Goal: Task Accomplishment & Management: Manage account settings

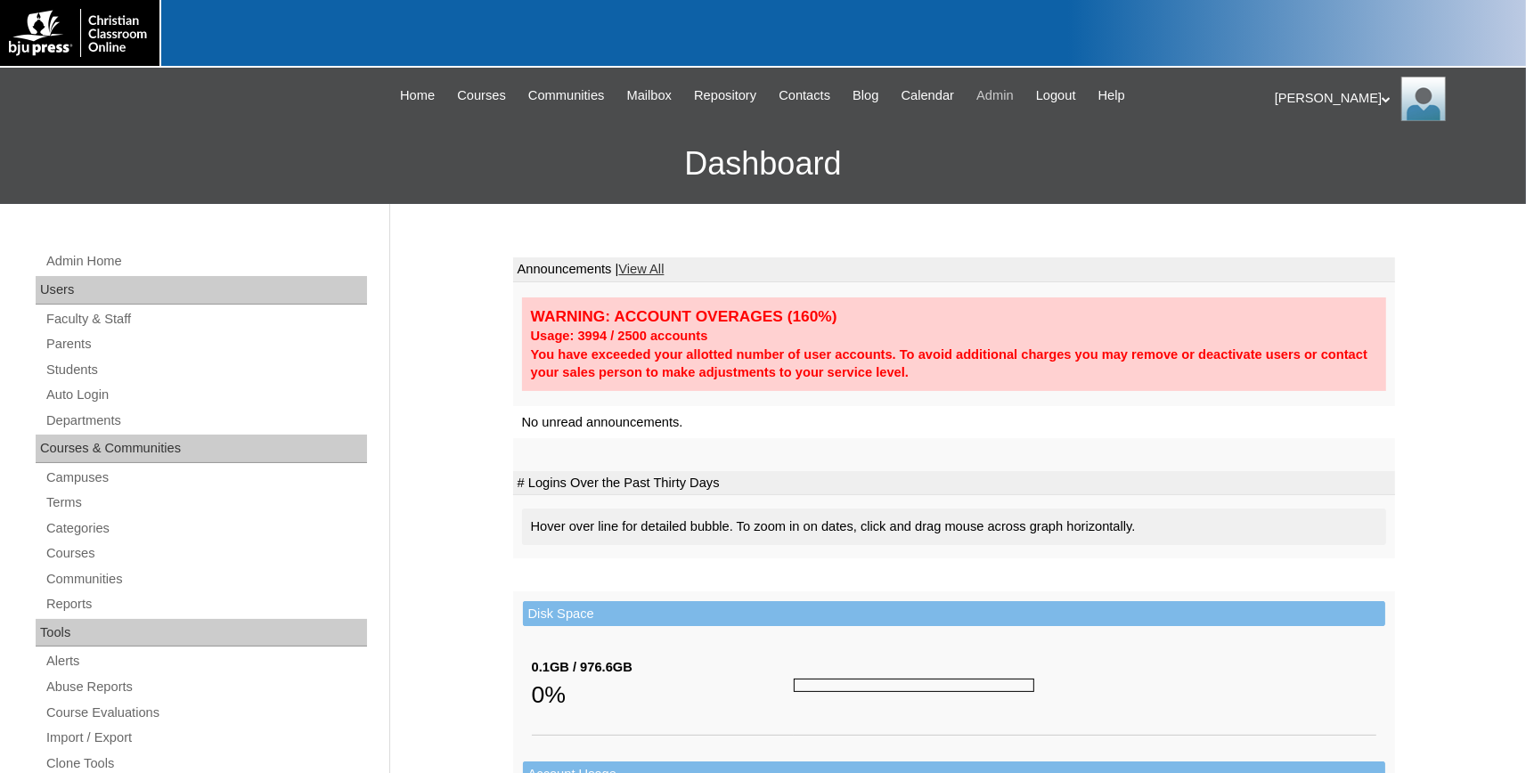
click at [1007, 90] on span "Admin" at bounding box center [995, 96] width 37 height 20
drag, startPoint x: 81, startPoint y: 372, endPoint x: 659, endPoint y: 358, distance: 577.6
click at [82, 372] on link "Students" at bounding box center [206, 370] width 323 height 22
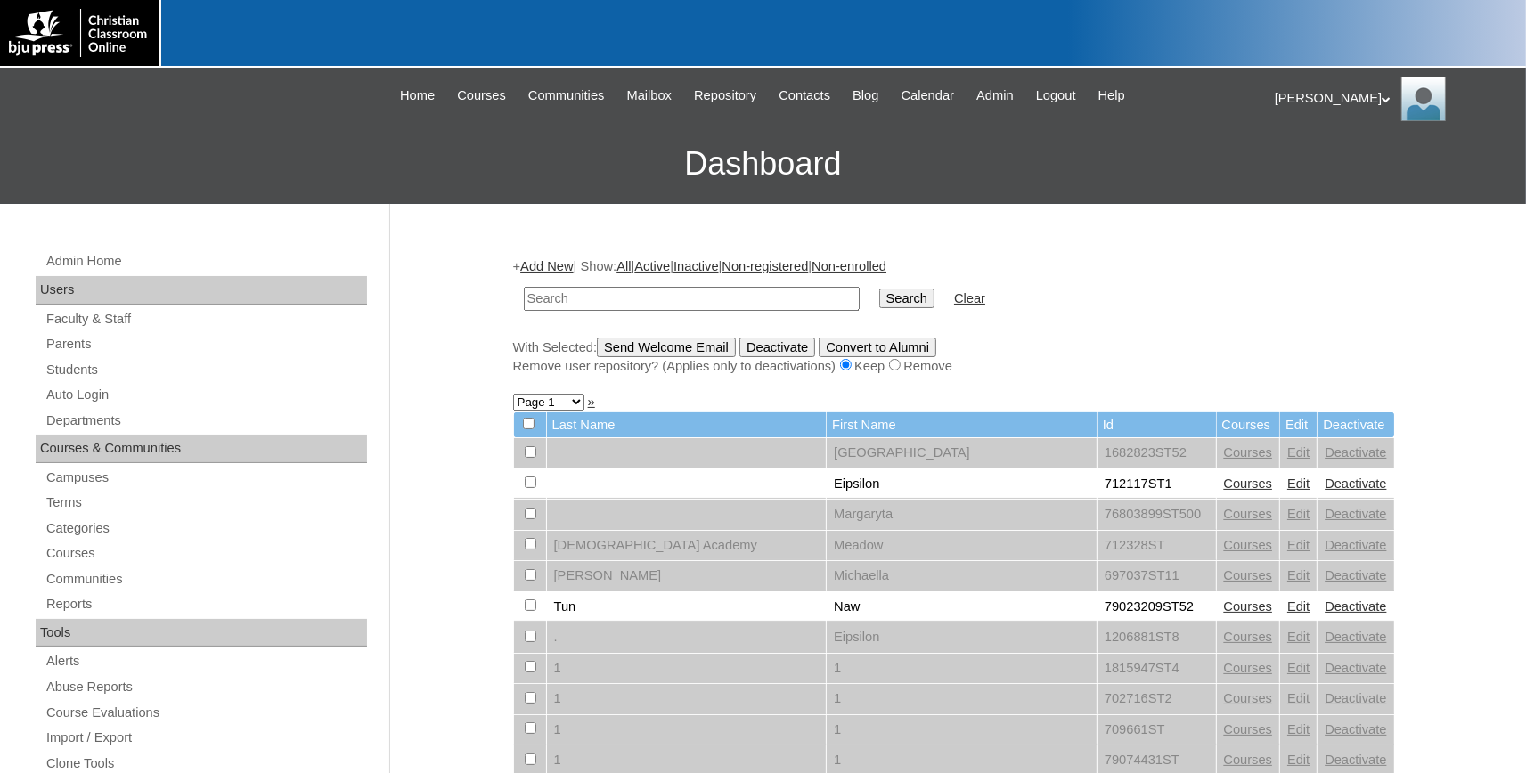
click at [612, 291] on input "text" at bounding box center [692, 299] width 336 height 24
type input "Wilson"
click at [880, 289] on input "Search" at bounding box center [907, 299] width 55 height 20
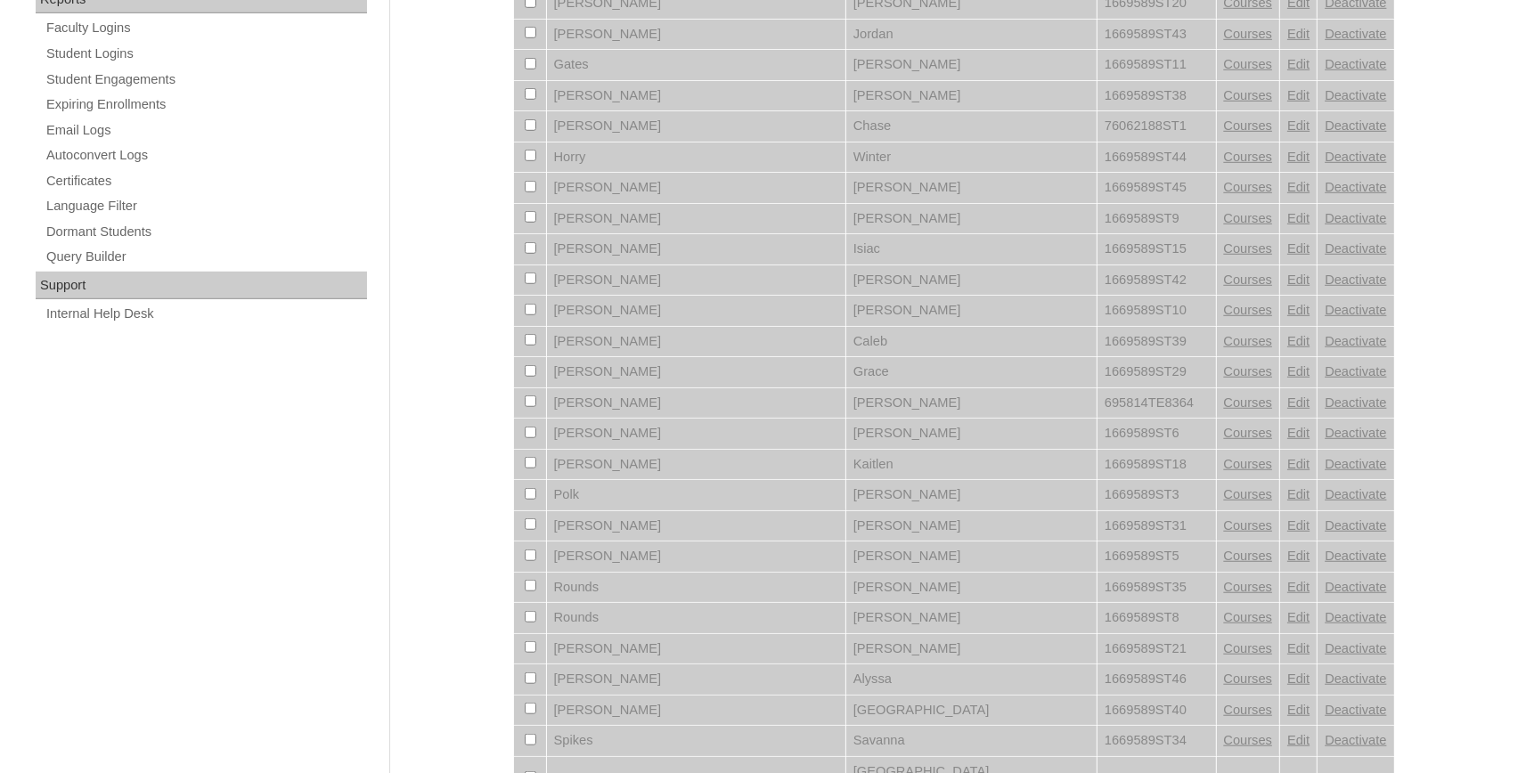
scroll to position [1281, 0]
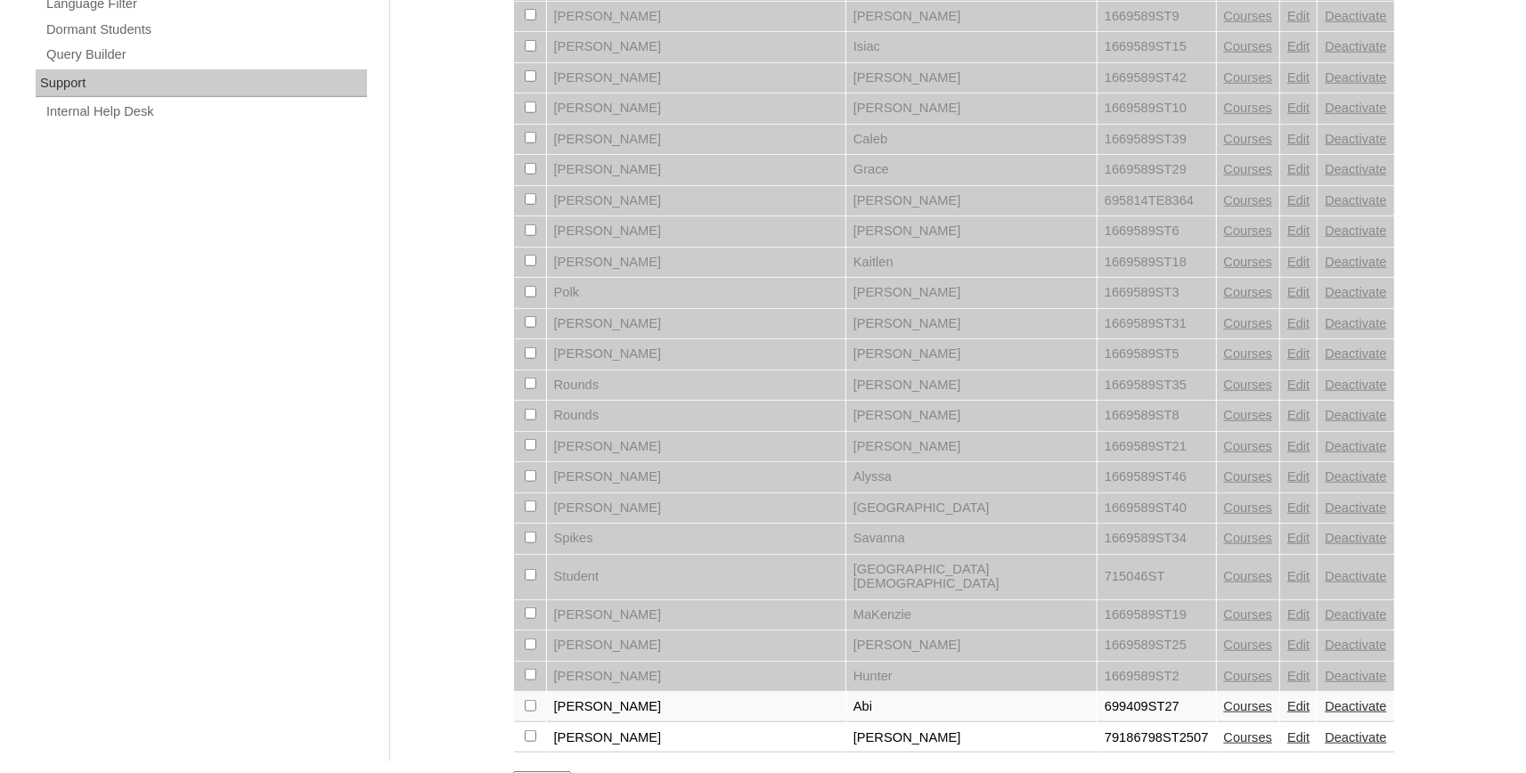
click at [513, 772] on select "Page 1 Page 2" at bounding box center [542, 780] width 58 height 17
select select "admin_students.php?q=Wilson&submit=Search&page=2"
click option "Page 2" at bounding box center [0, 0] width 0 height 0
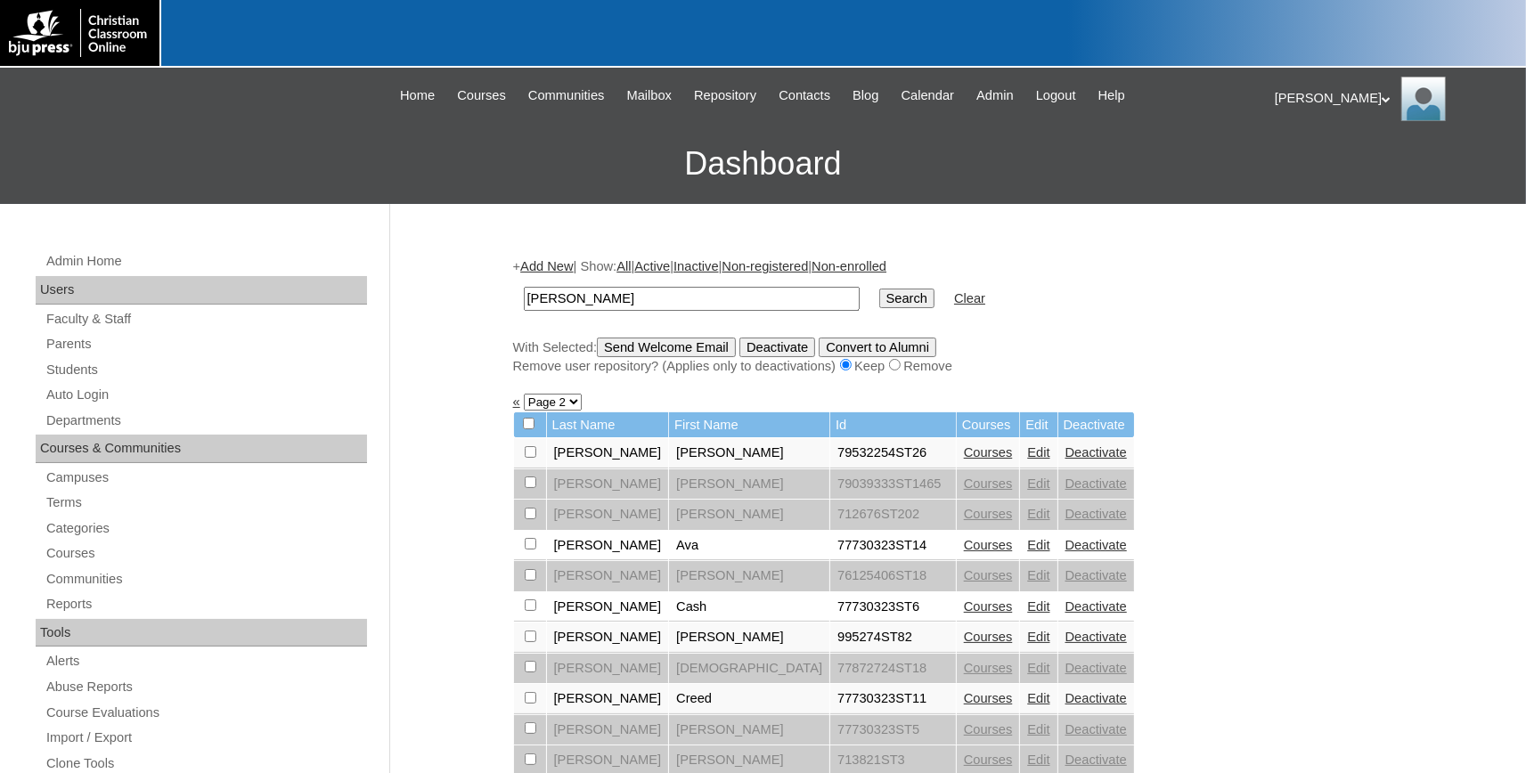
click at [593, 302] on input "[PERSON_NAME]" at bounding box center [692, 299] width 336 height 24
drag, startPoint x: 536, startPoint y: 298, endPoint x: 270, endPoint y: 298, distance: 266.4
click at [524, 296] on input "[PERSON_NAME]" at bounding box center [692, 299] width 336 height 24
type input "pcalakeland.org"
click at [886, 293] on input "Search" at bounding box center [907, 299] width 55 height 20
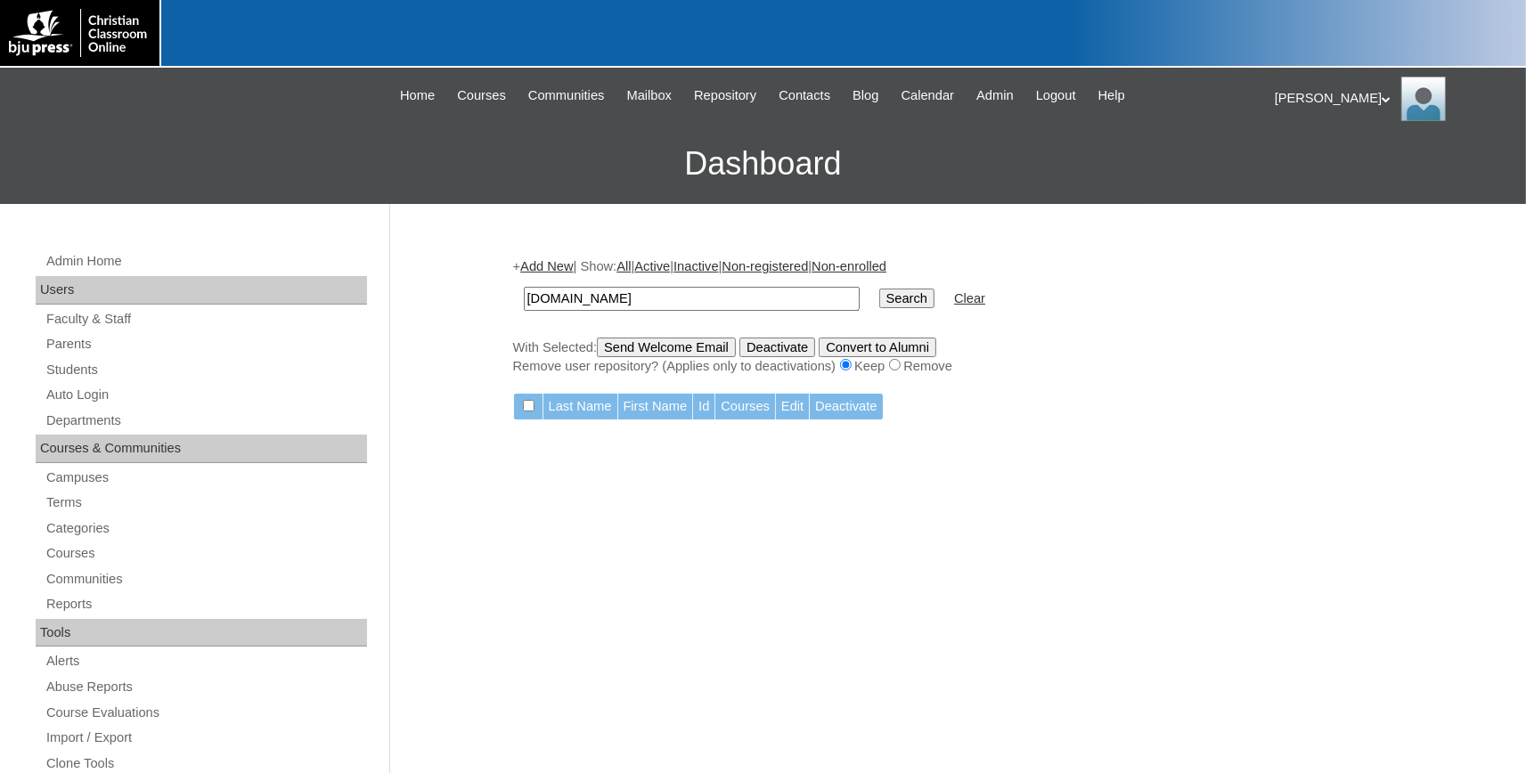
drag, startPoint x: 88, startPoint y: 348, endPoint x: 330, endPoint y: 299, distance: 246.4
click at [91, 348] on link "Parents" at bounding box center [206, 344] width 323 height 22
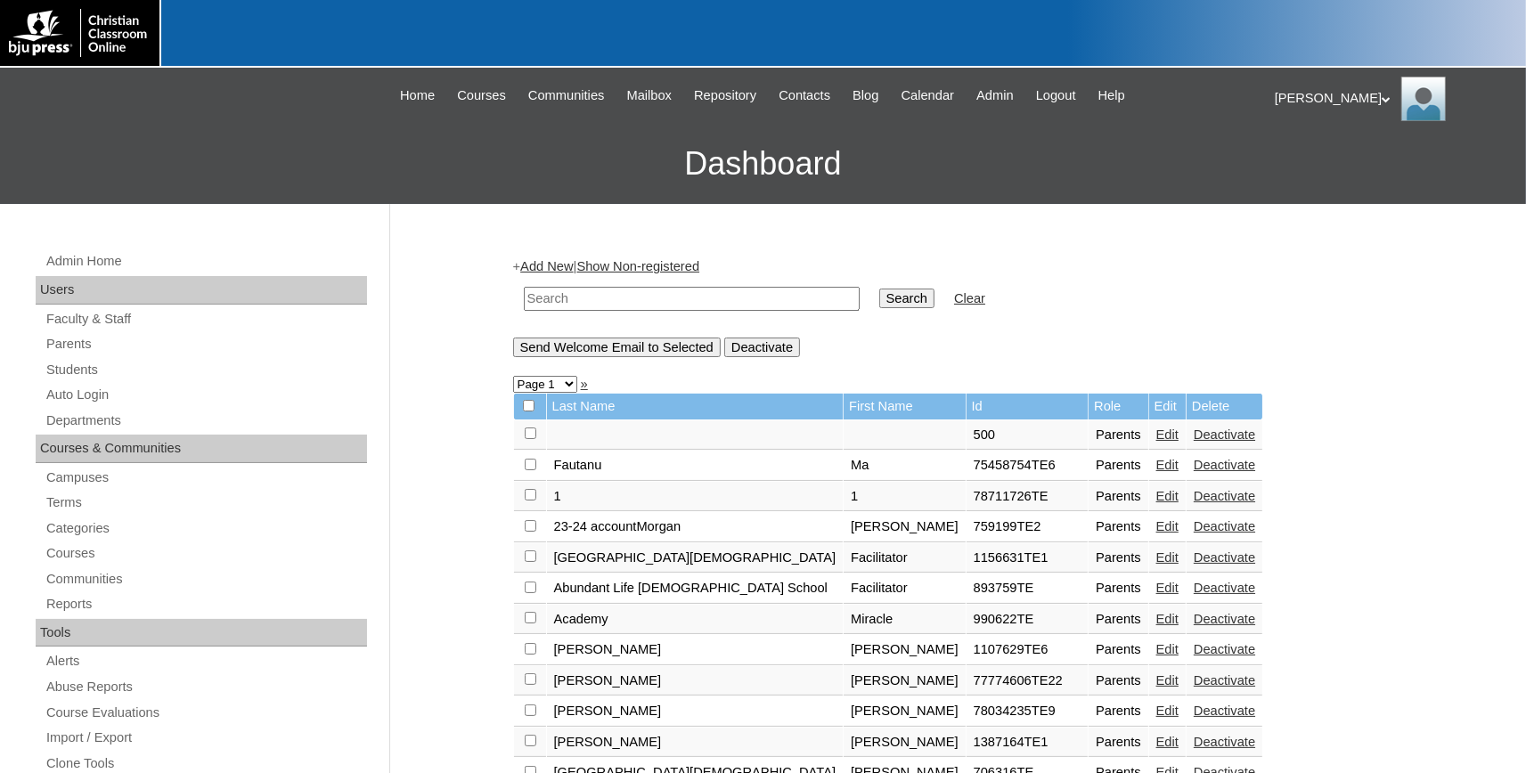
click at [629, 306] on input "text" at bounding box center [692, 299] width 336 height 24
type input "[DOMAIN_NAME]"
click at [880, 291] on input "Search" at bounding box center [907, 299] width 55 height 20
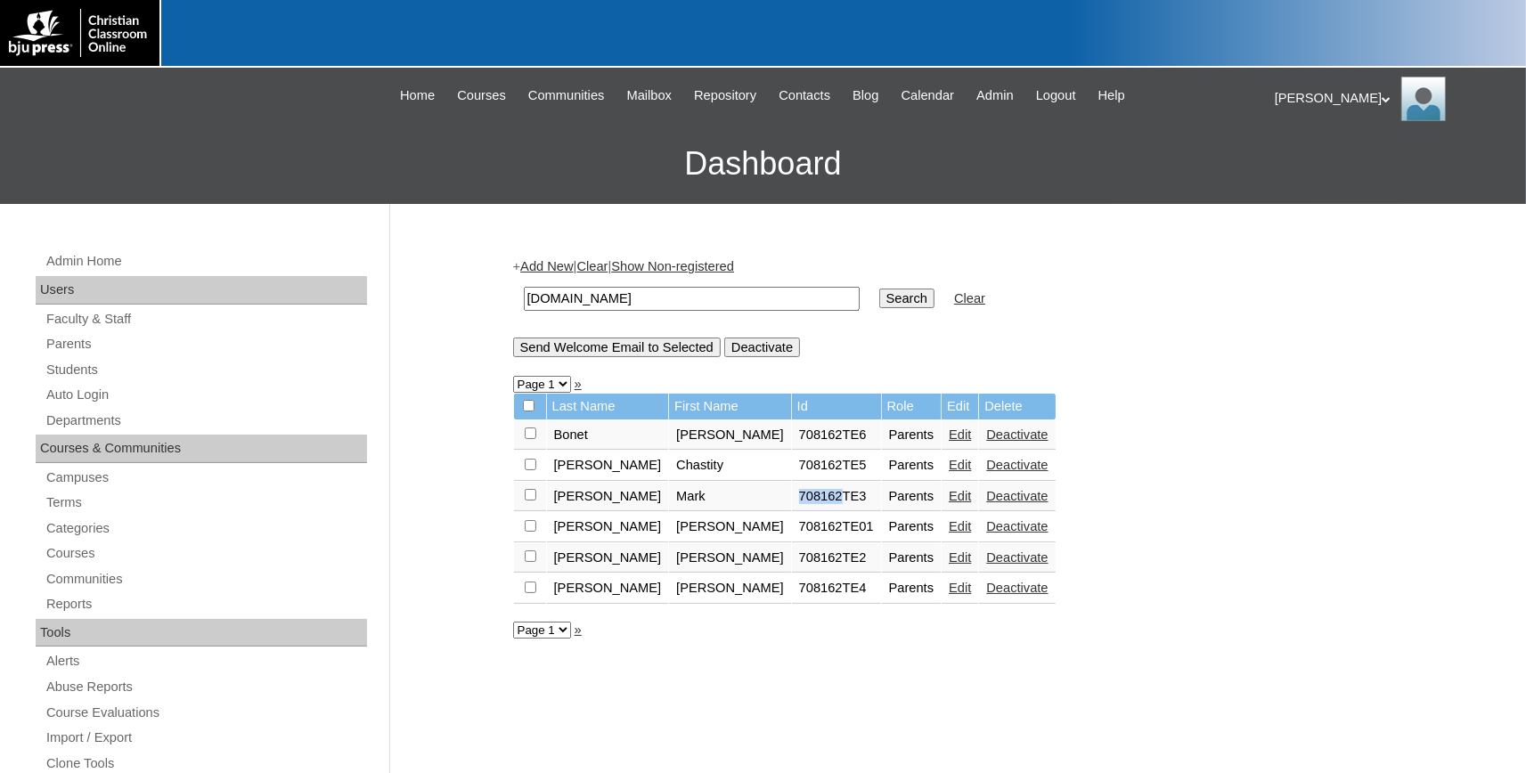
drag, startPoint x: 755, startPoint y: 504, endPoint x: 705, endPoint y: 504, distance: 49.9
click at [792, 504] on td "708162TE3" at bounding box center [836, 497] width 89 height 30
copy td "708162"
click at [71, 369] on link "Students" at bounding box center [206, 370] width 323 height 22
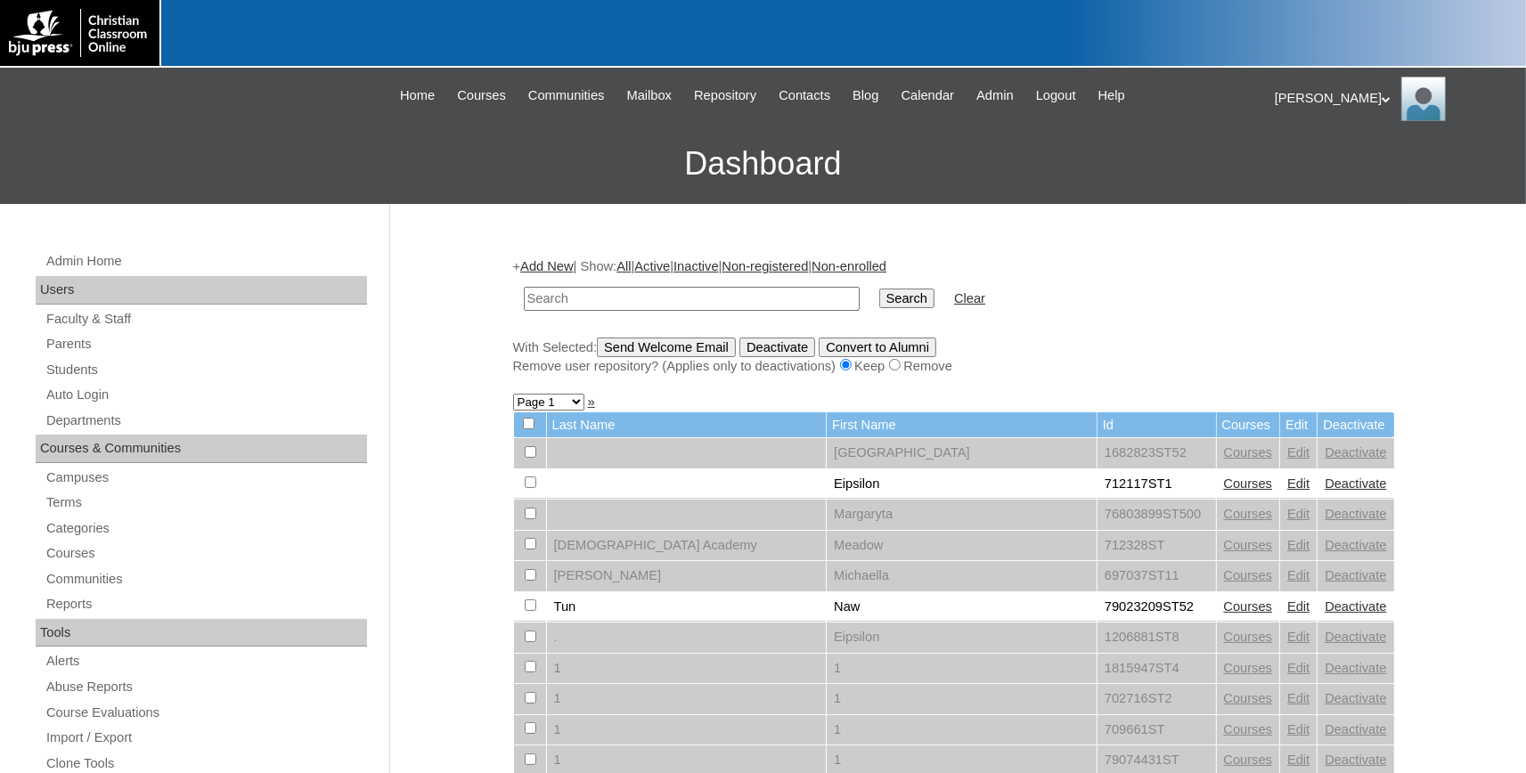
drag, startPoint x: 554, startPoint y: 303, endPoint x: 446, endPoint y: 304, distance: 107.8
click at [524, 306] on input "text" at bounding box center [692, 299] width 336 height 24
type input "708162"
drag, startPoint x: 872, startPoint y: 299, endPoint x: 1025, endPoint y: 304, distance: 152.4
click at [880, 299] on input "Search" at bounding box center [907, 299] width 55 height 20
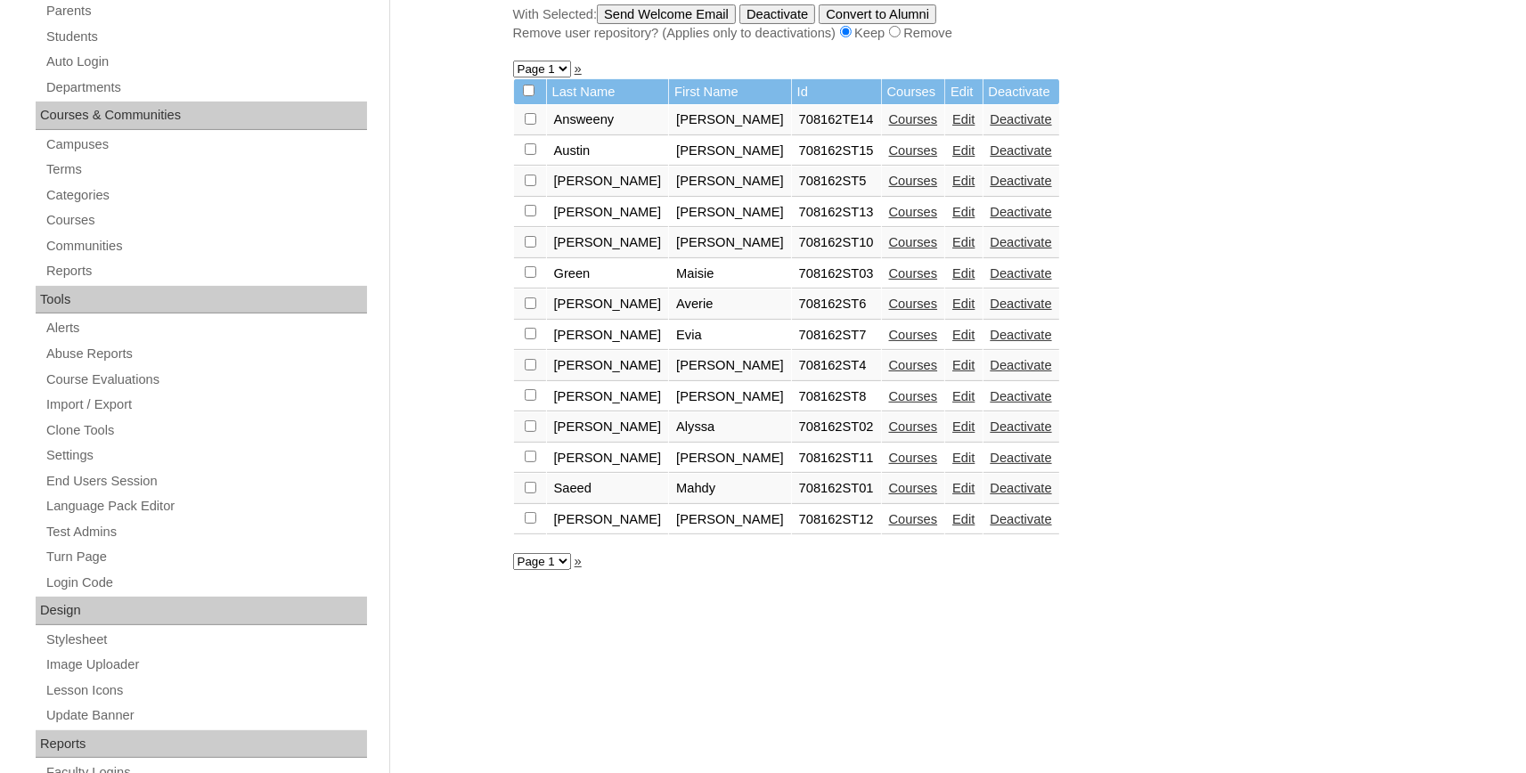
scroll to position [383, 0]
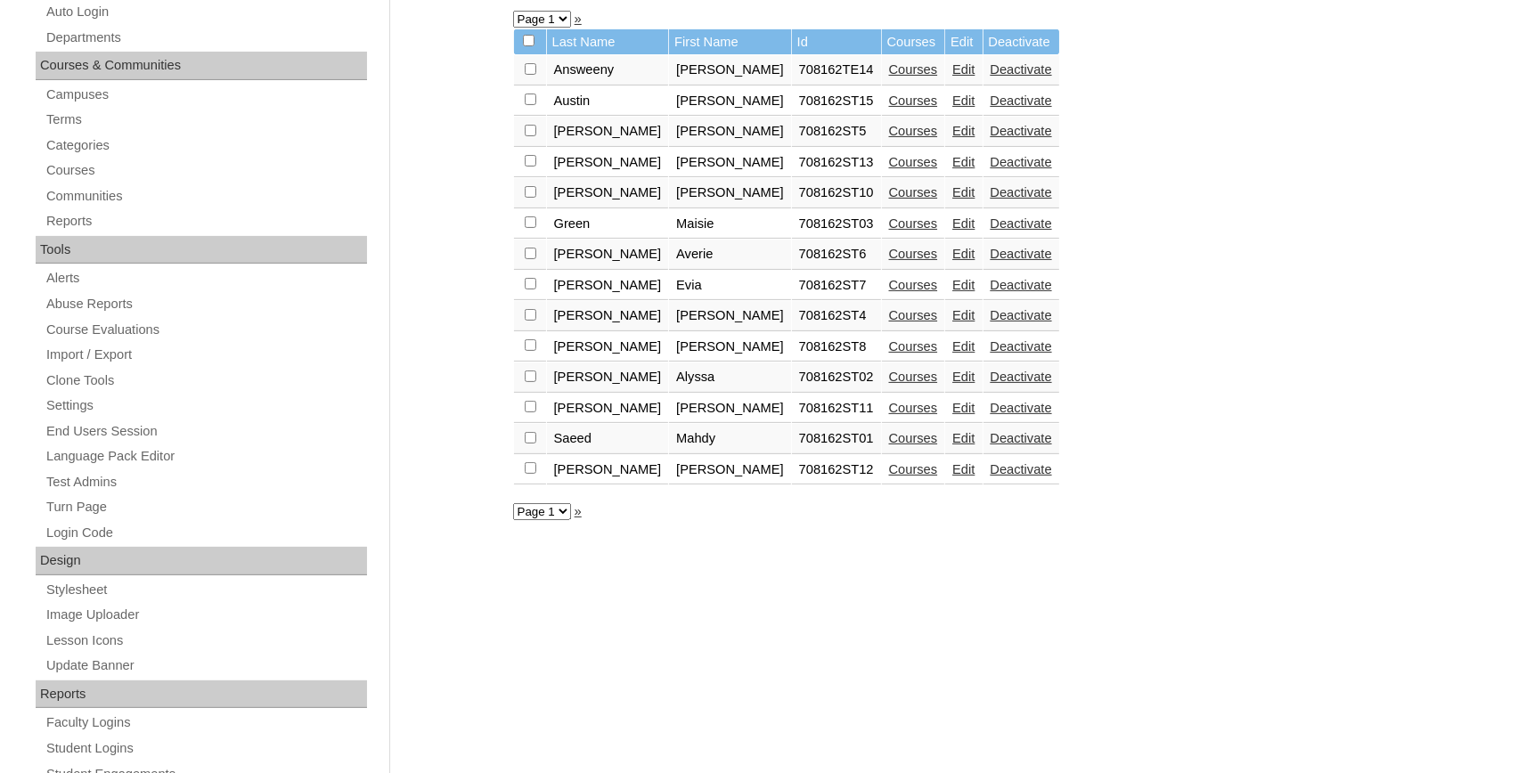
click at [513, 503] on select "Page 1" at bounding box center [542, 511] width 58 height 17
click at [561, 518] on select "Page 1" at bounding box center [542, 511] width 58 height 17
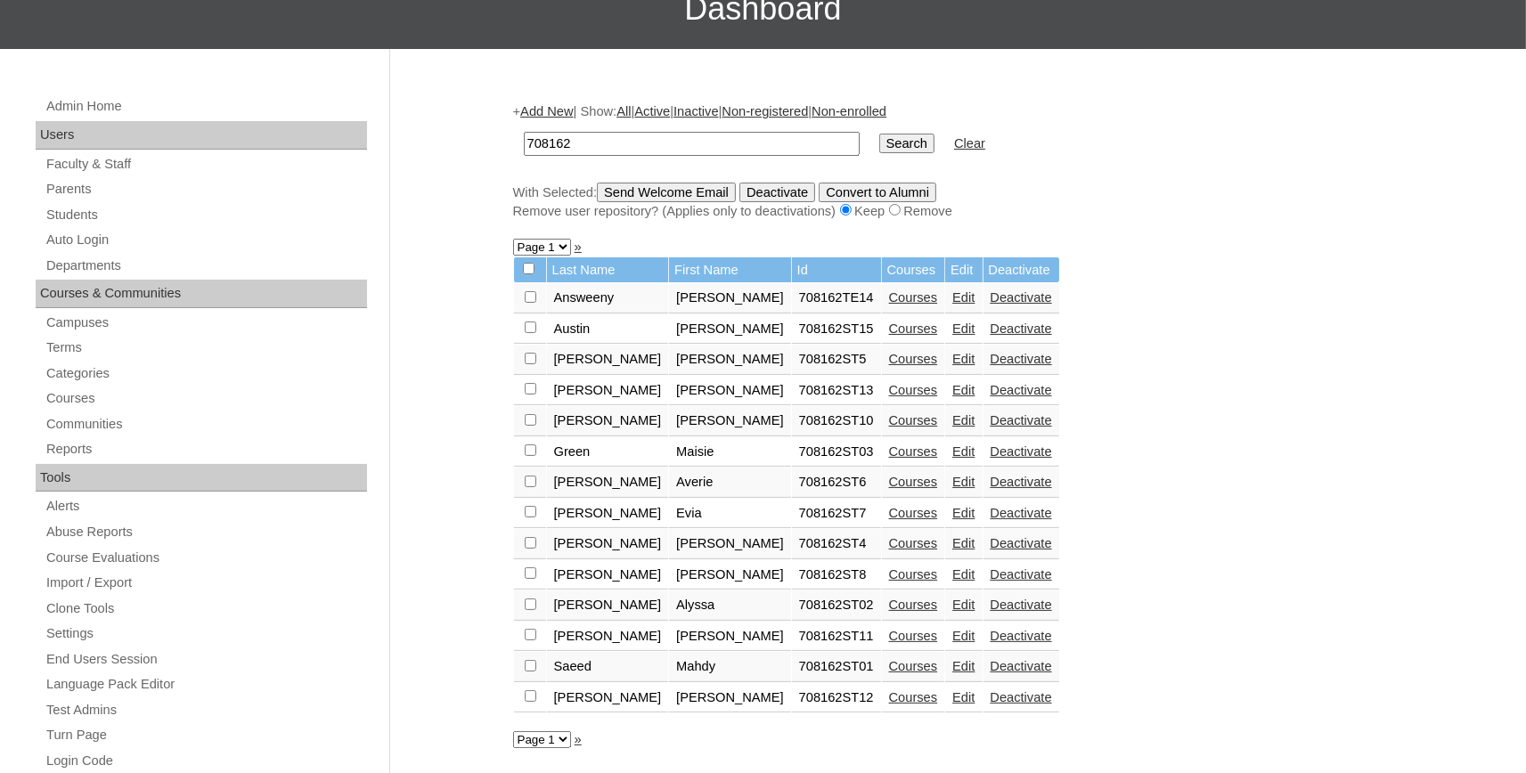
scroll to position [294, 0]
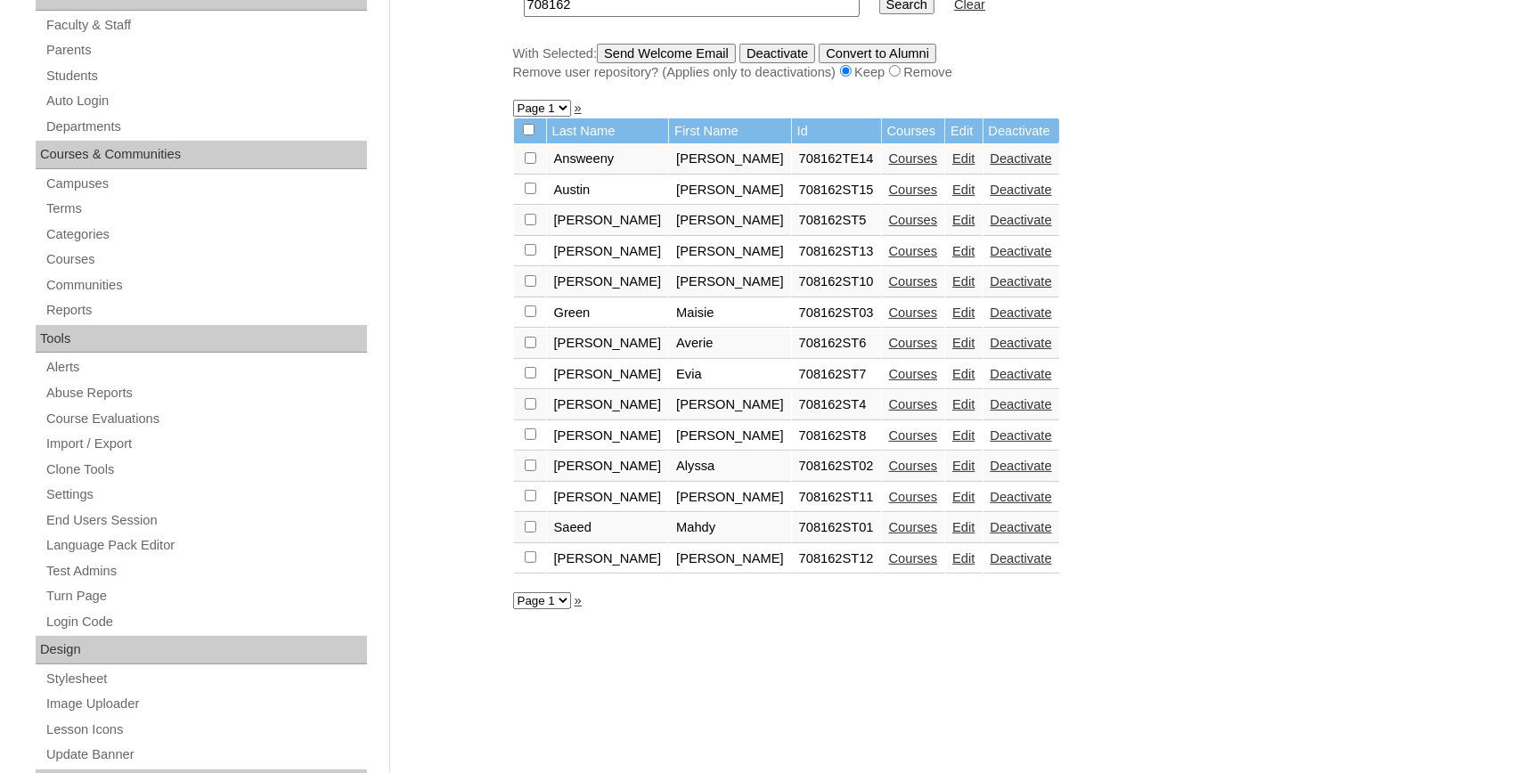
click at [1260, 430] on div "+ Add New | Show: All | Active | Inactive | Non-registered | Non-enrolled 70816…" at bounding box center [949, 542] width 891 height 1193
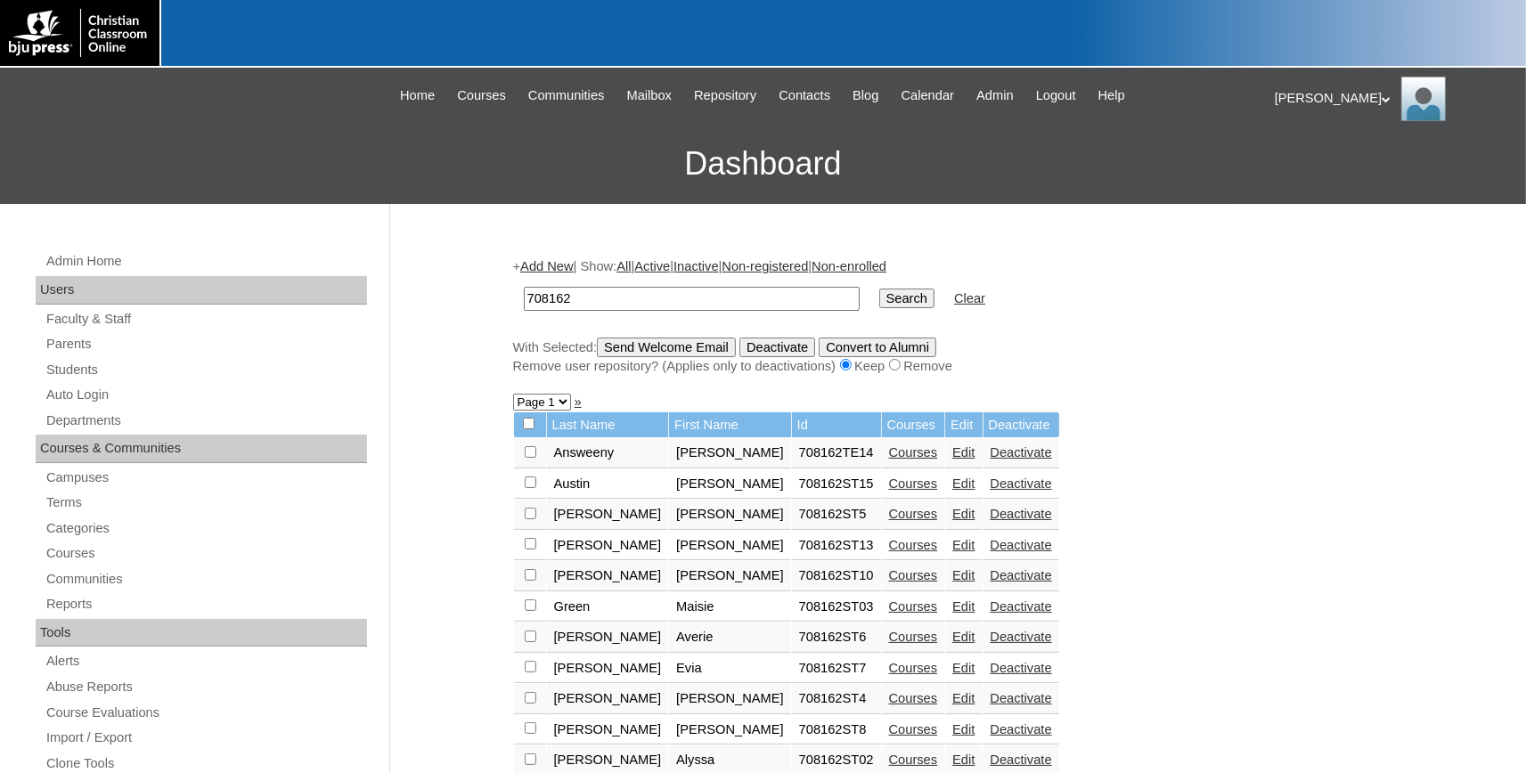
click at [622, 297] on input "708162" at bounding box center [692, 299] width 336 height 24
click at [882, 298] on input "Search" at bounding box center [907, 299] width 55 height 20
click at [602, 299] on input "708162" at bounding box center [692, 299] width 336 height 24
drag, startPoint x: 454, startPoint y: 293, endPoint x: 352, endPoint y: 293, distance: 102.5
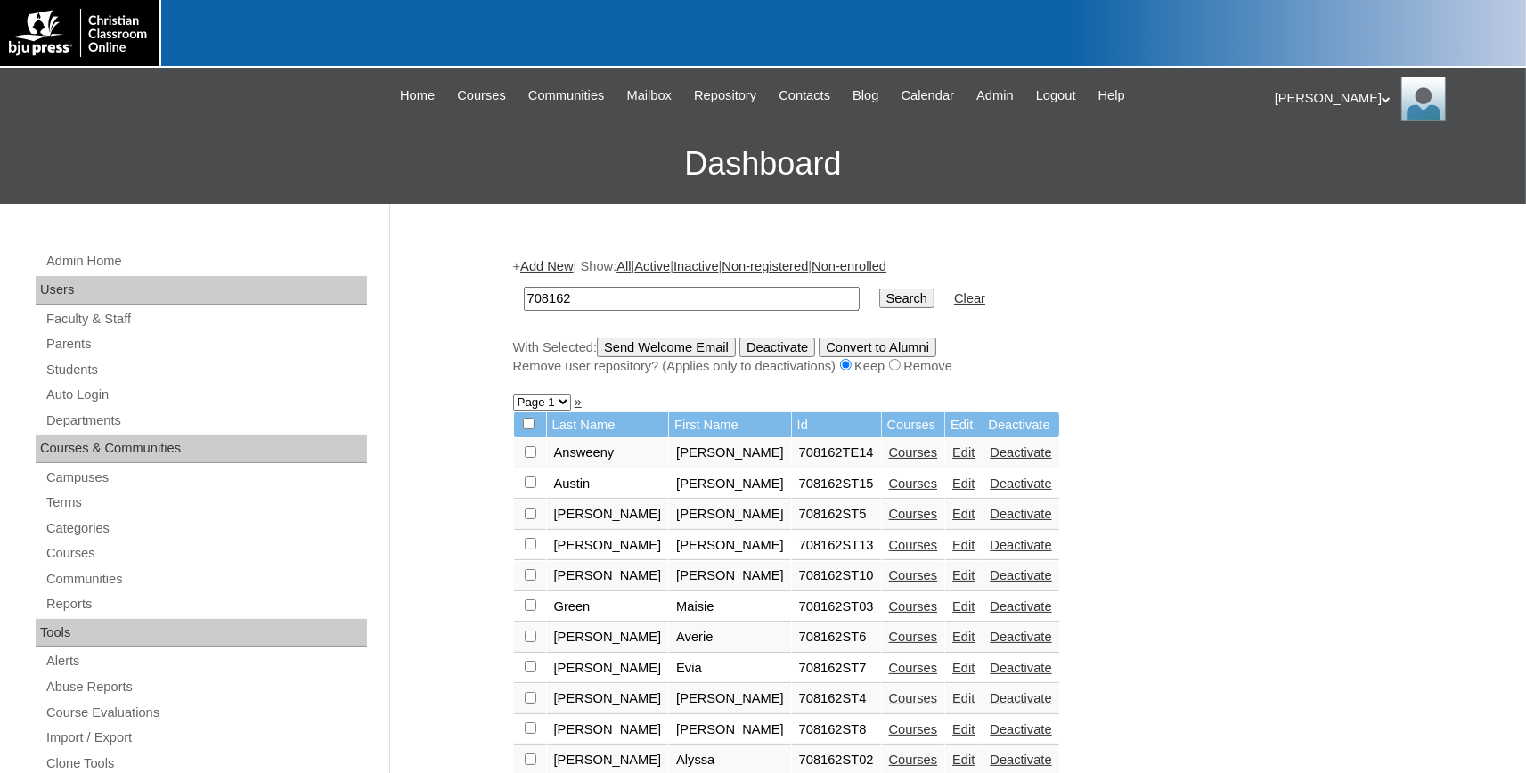
click at [524, 293] on input "708162" at bounding box center [692, 299] width 336 height 24
type input "[PERSON_NAME].[PERSON_NAME]"
click at [880, 289] on input "Search" at bounding box center [907, 299] width 55 height 20
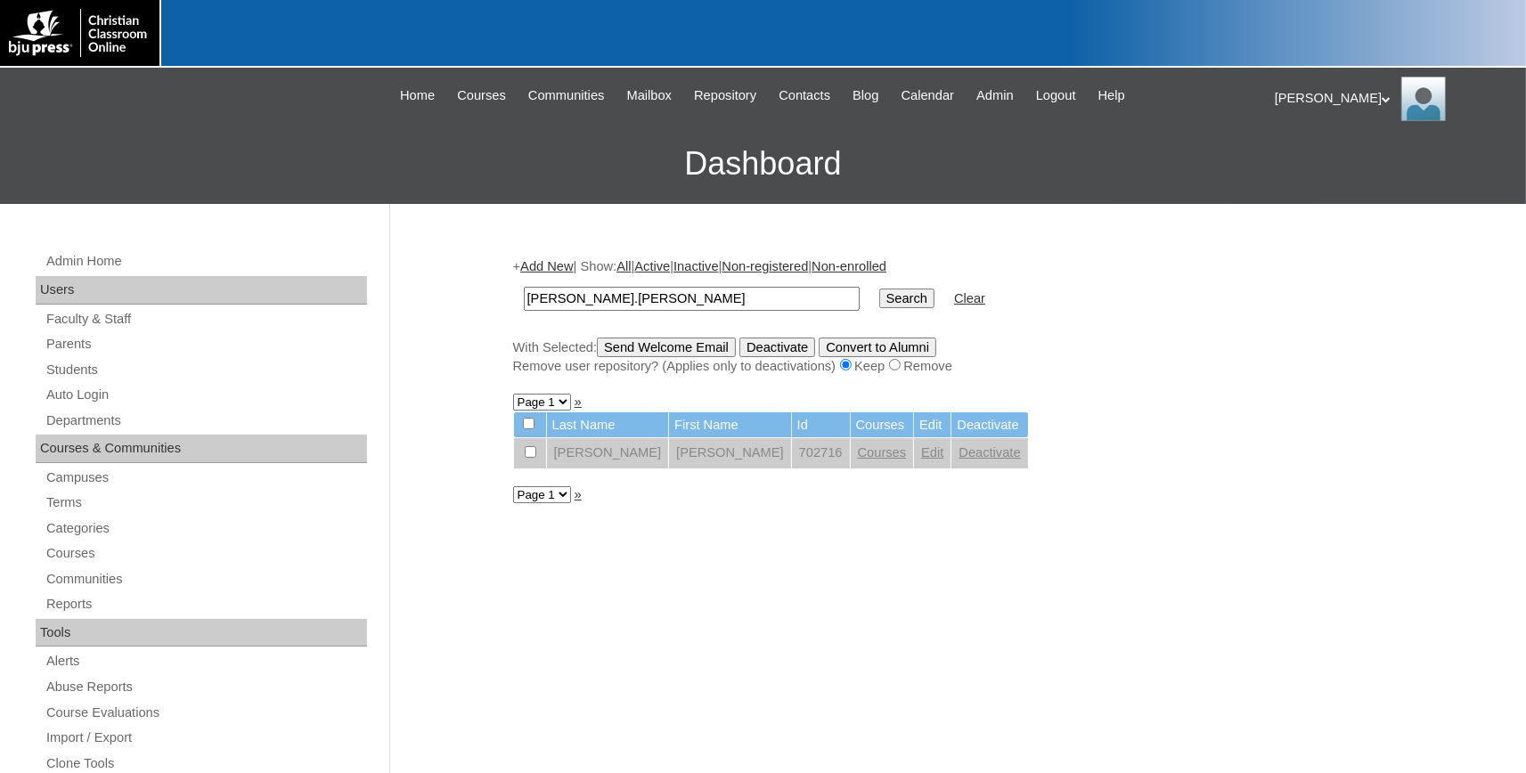
click at [921, 460] on link "Edit" at bounding box center [932, 453] width 22 height 14
click at [921, 458] on link "Edit" at bounding box center [932, 453] width 22 height 14
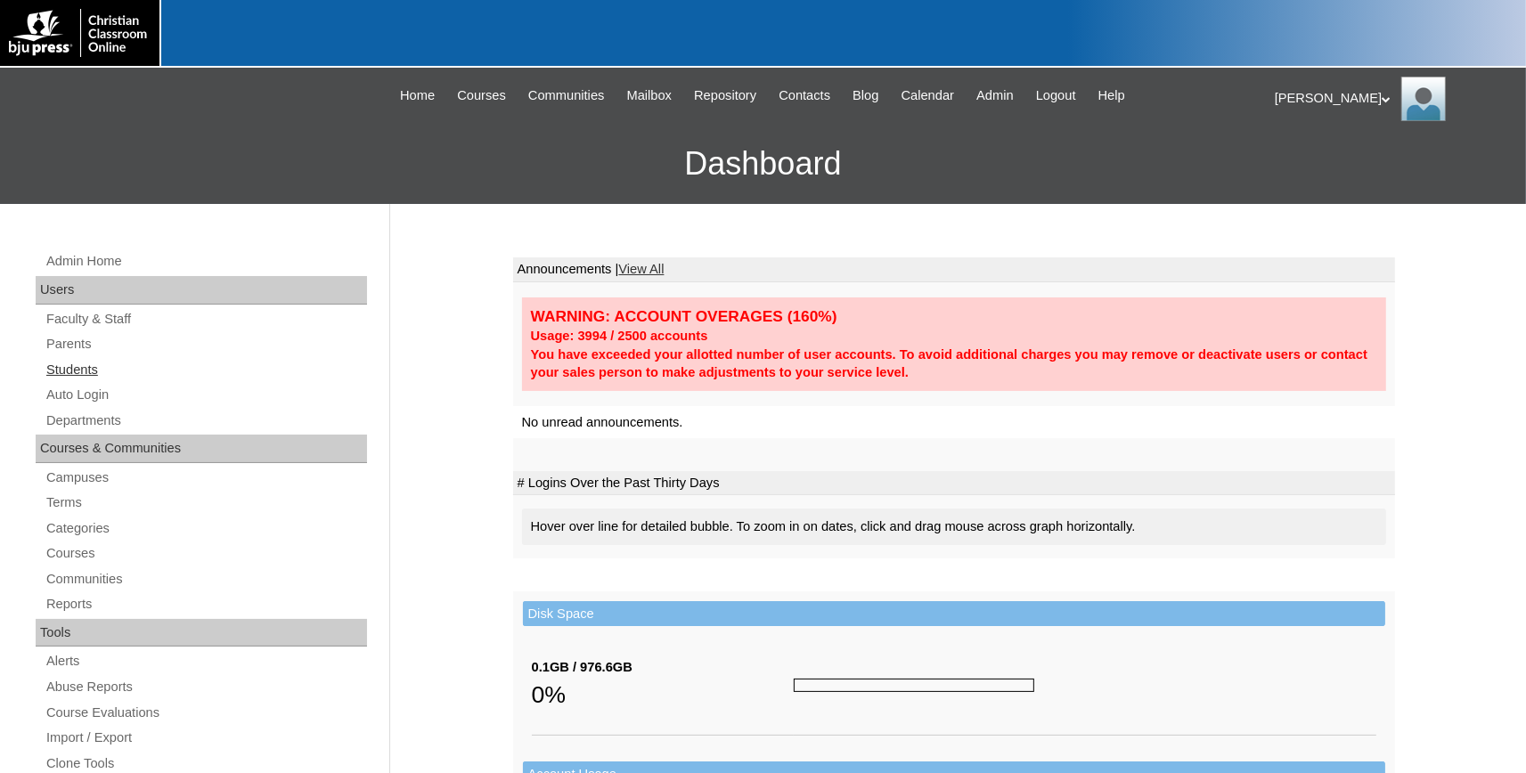
click at [83, 367] on link "Students" at bounding box center [206, 370] width 323 height 22
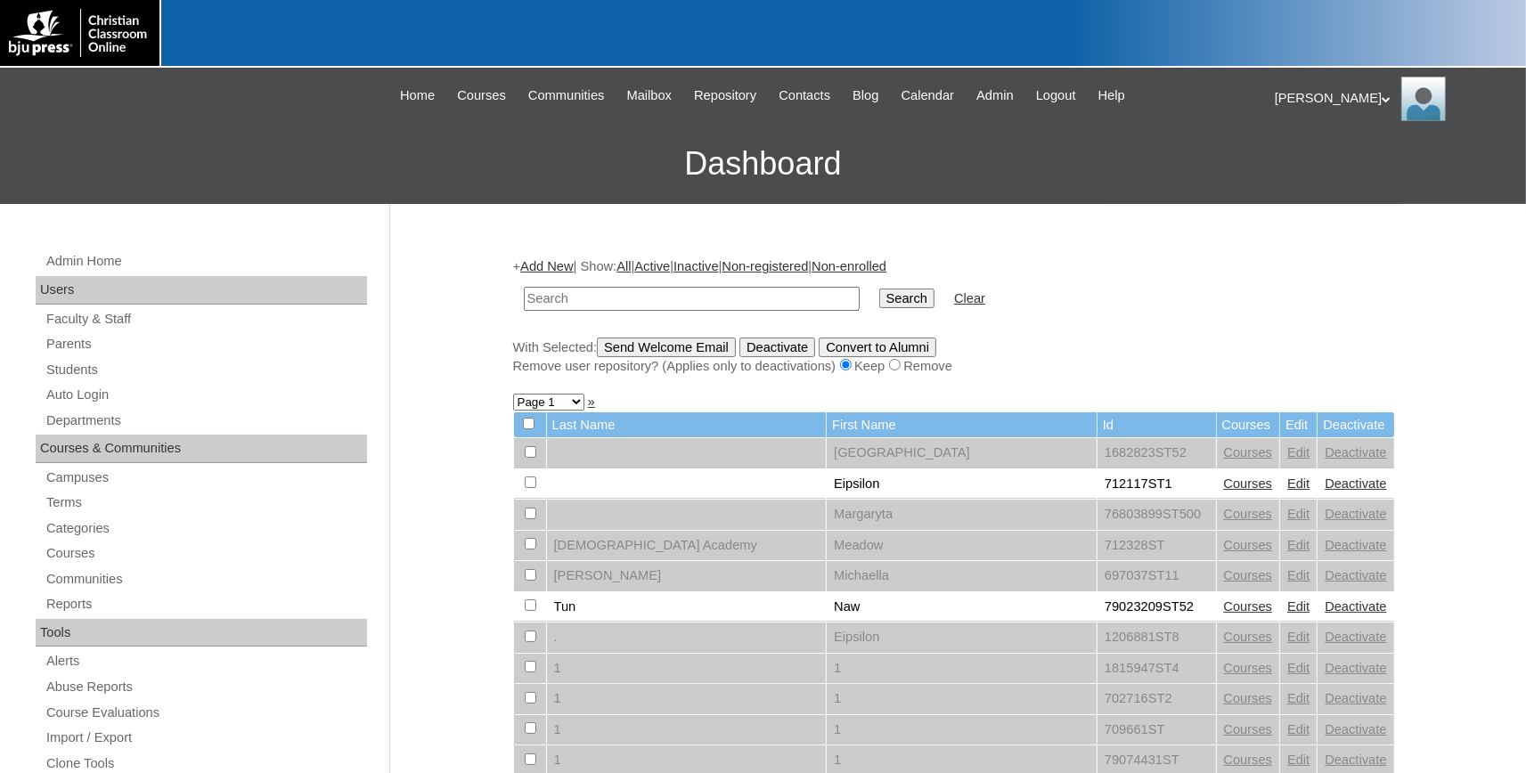
drag, startPoint x: 653, startPoint y: 299, endPoint x: 659, endPoint y: 291, distance: 10.2
click at [653, 299] on input "text" at bounding box center [692, 299] width 336 height 24
click at [659, 291] on input "text" at bounding box center [692, 299] width 336 height 24
type input "[PERSON_NAME]"
click at [880, 289] on input "Search" at bounding box center [907, 299] width 55 height 20
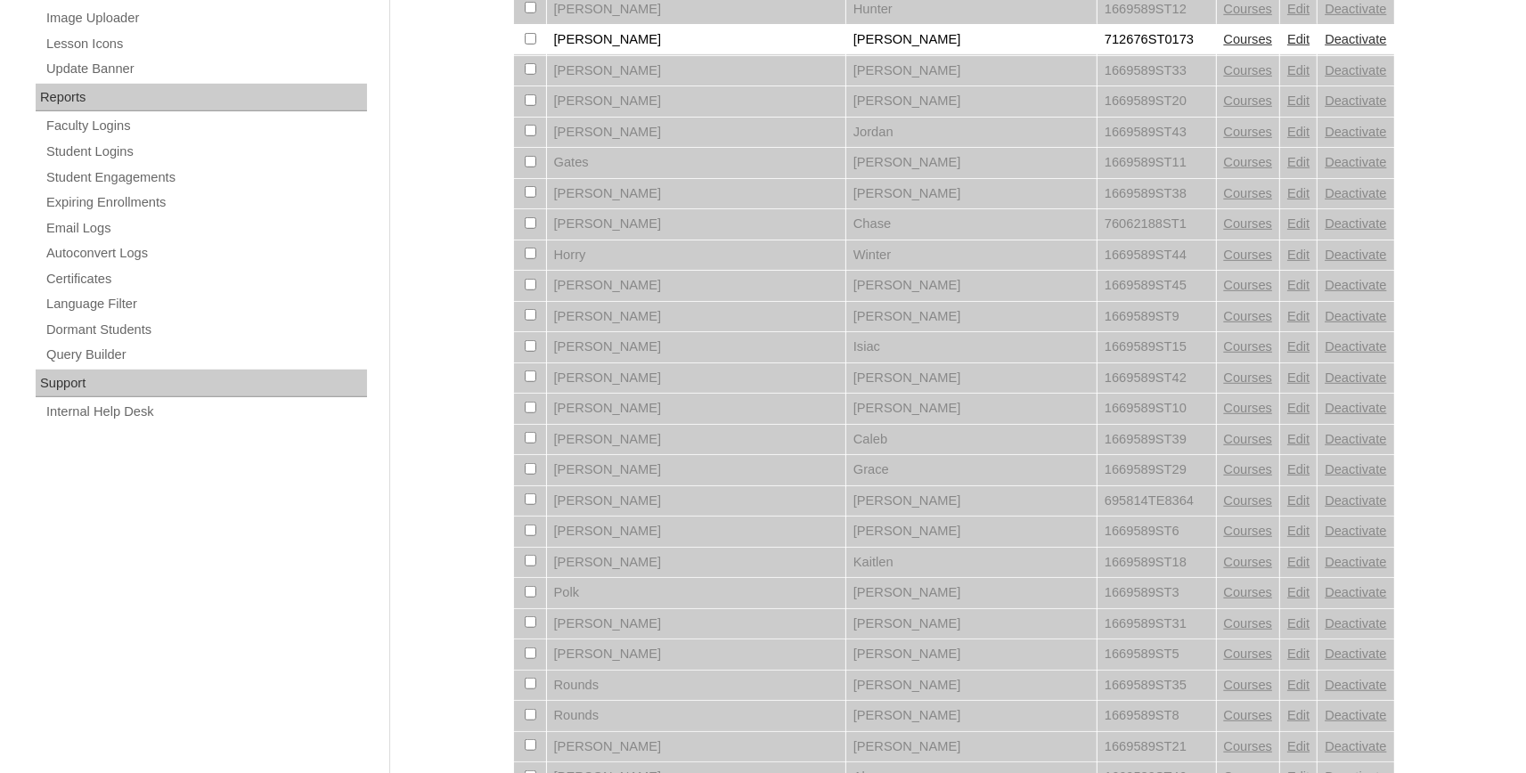
scroll to position [1281, 0]
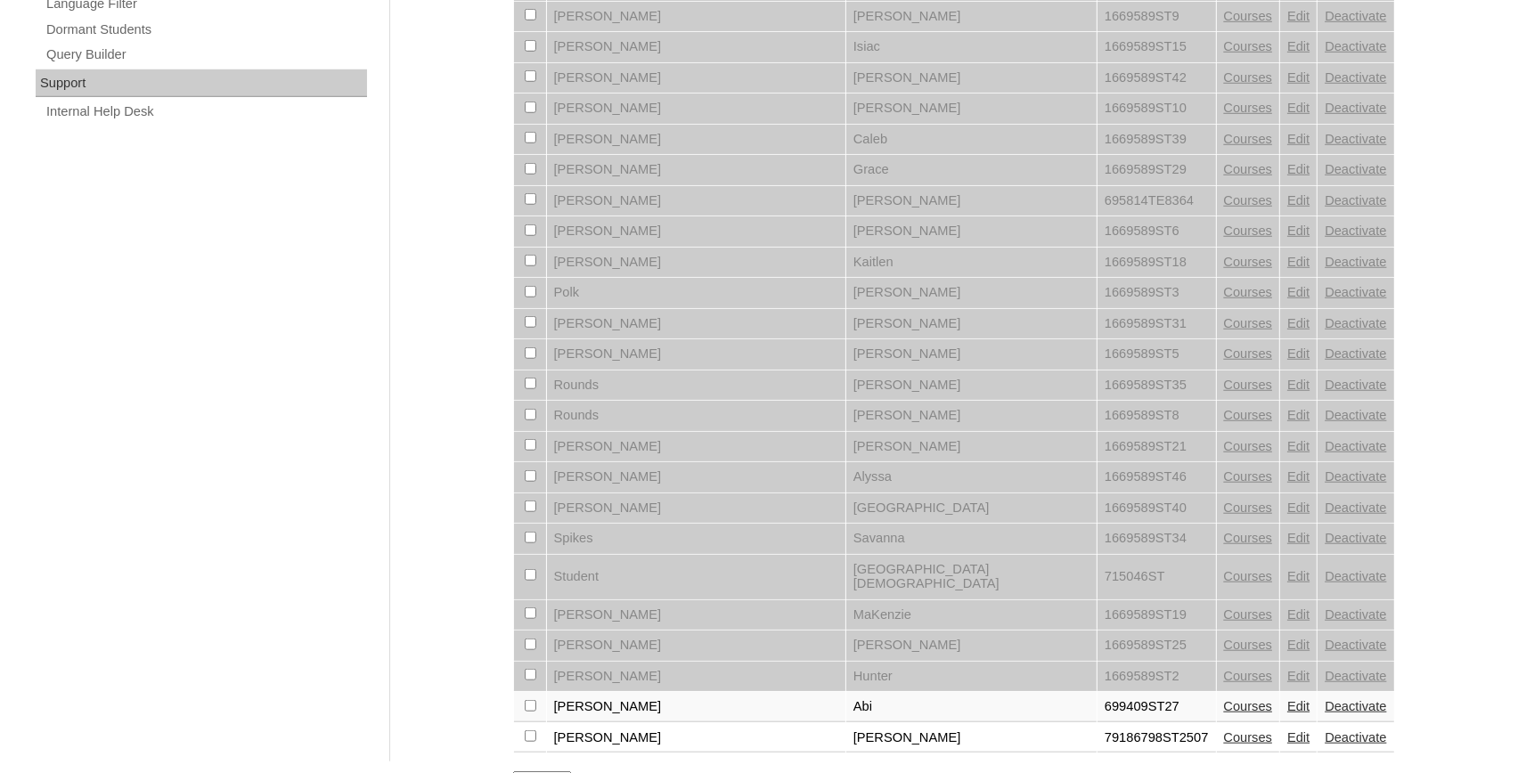
click at [513, 772] on select "Page 1 Page 2" at bounding box center [542, 780] width 58 height 17
select select "admin_students.php?q=Wilson&submit=Search&page=2"
click option "Page 2" at bounding box center [0, 0] width 0 height 0
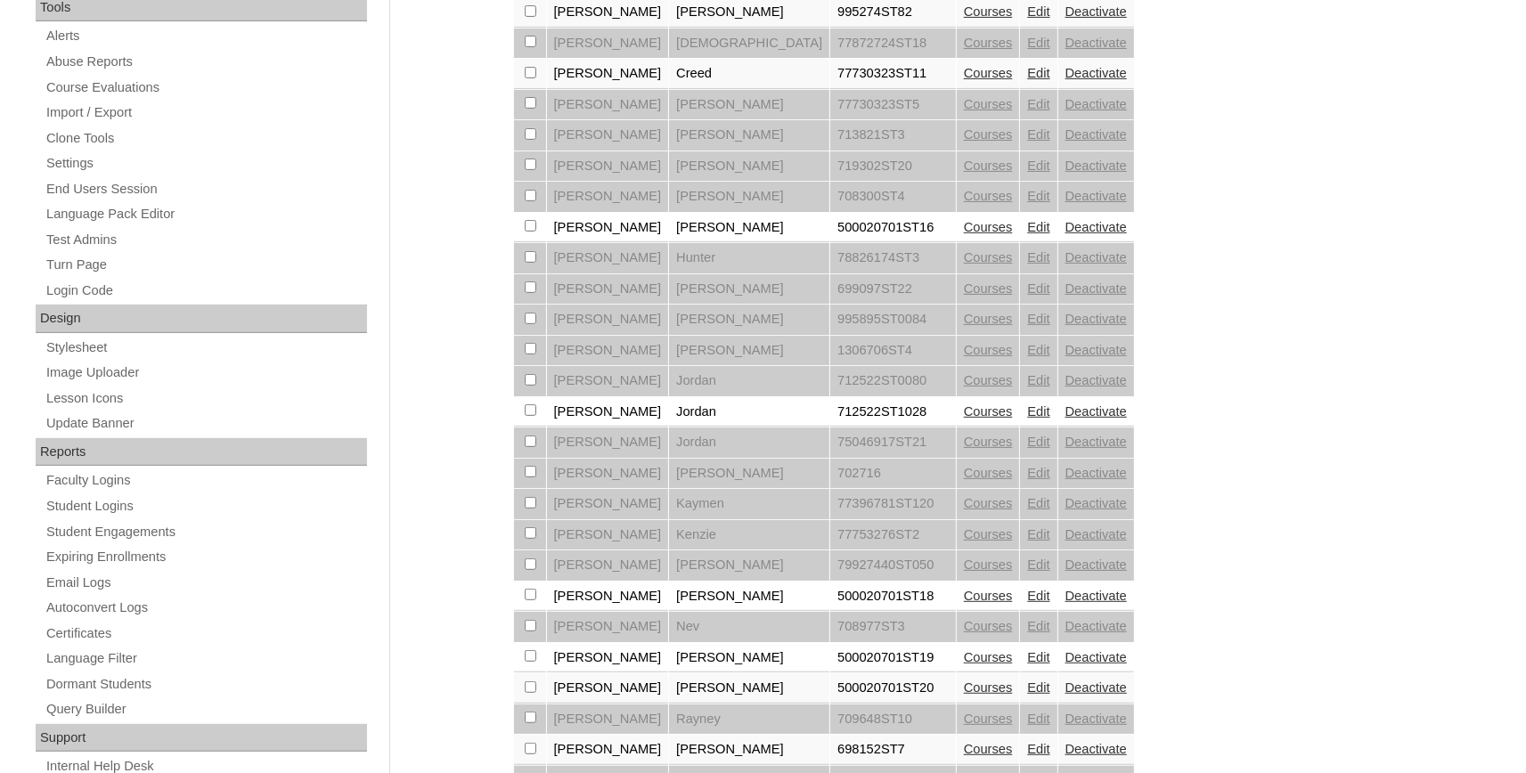
scroll to position [809, 0]
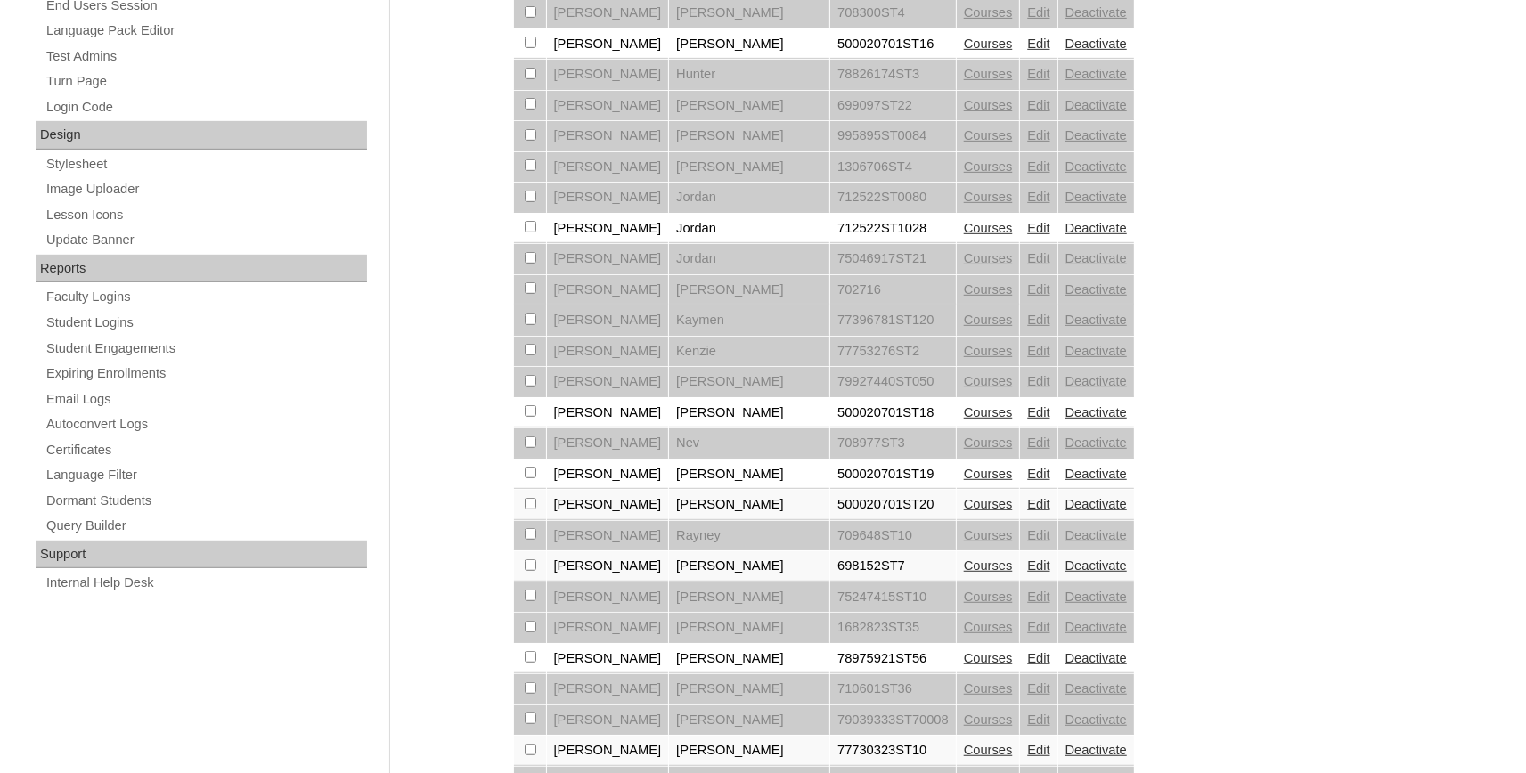
click at [1027, 297] on link "Edit" at bounding box center [1038, 289] width 22 height 14
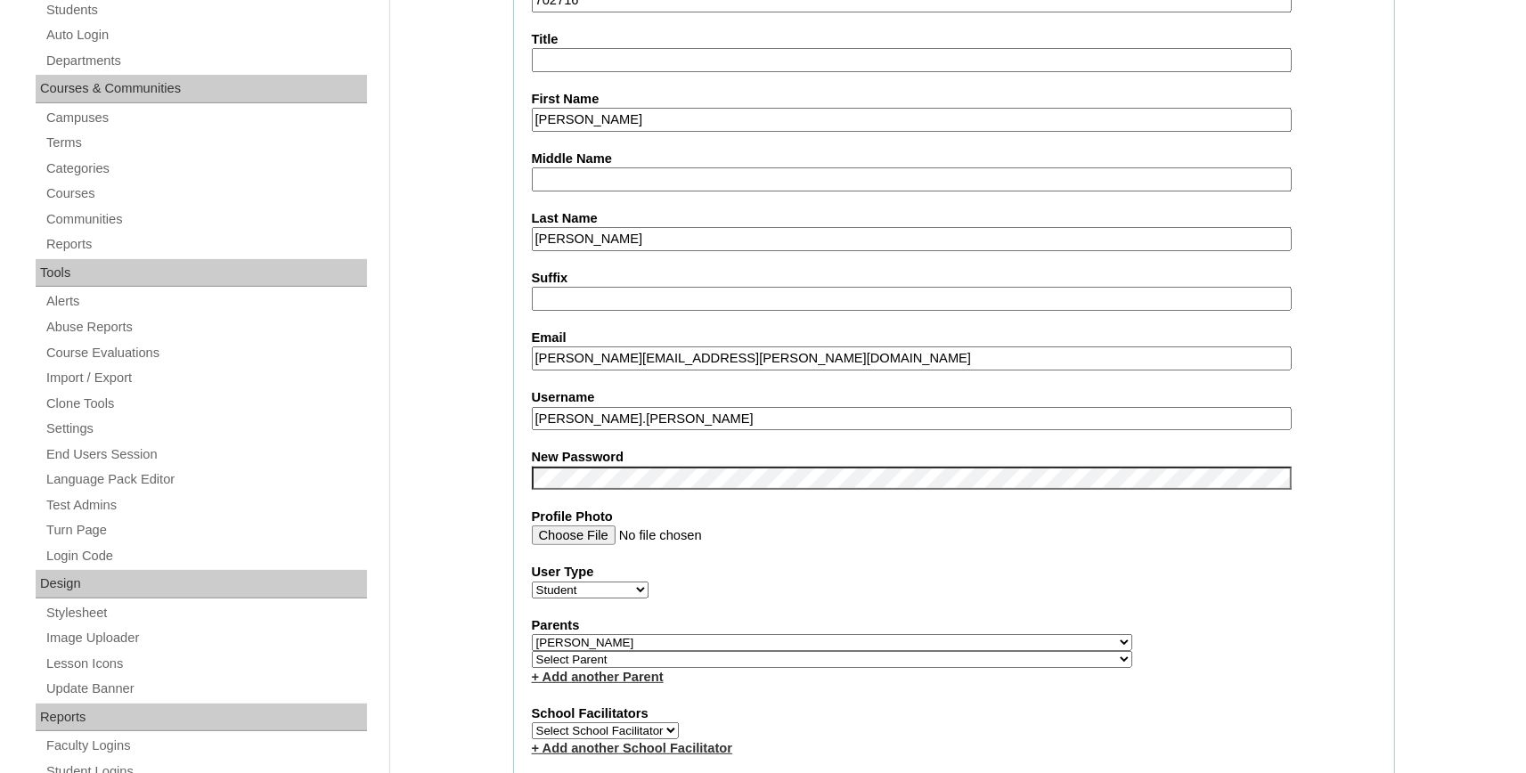
scroll to position [490, 0]
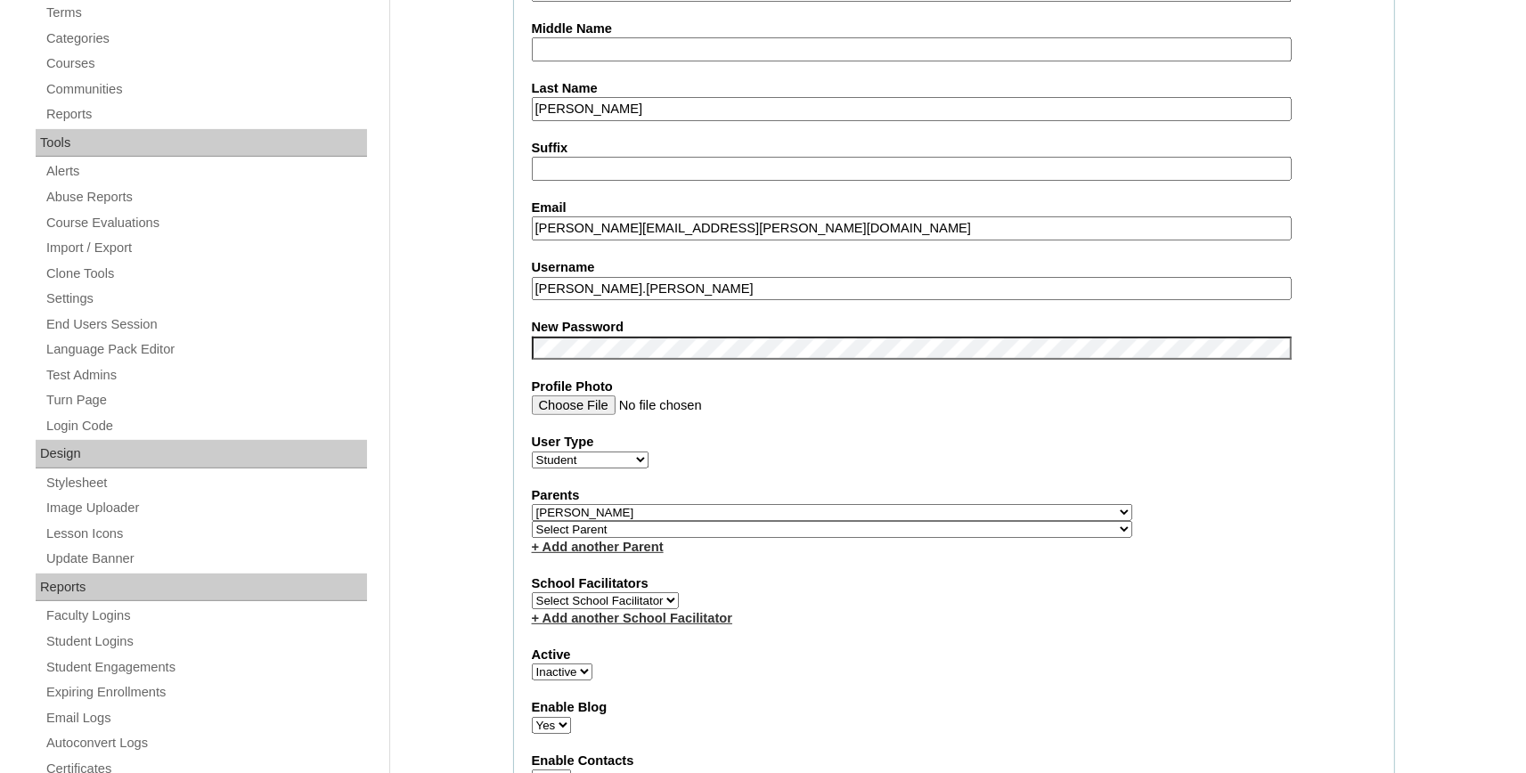
click at [532, 664] on select "Active Inactive" at bounding box center [562, 672] width 61 height 17
click at [680, 679] on div "Active Active Inactive" at bounding box center [954, 664] width 845 height 36
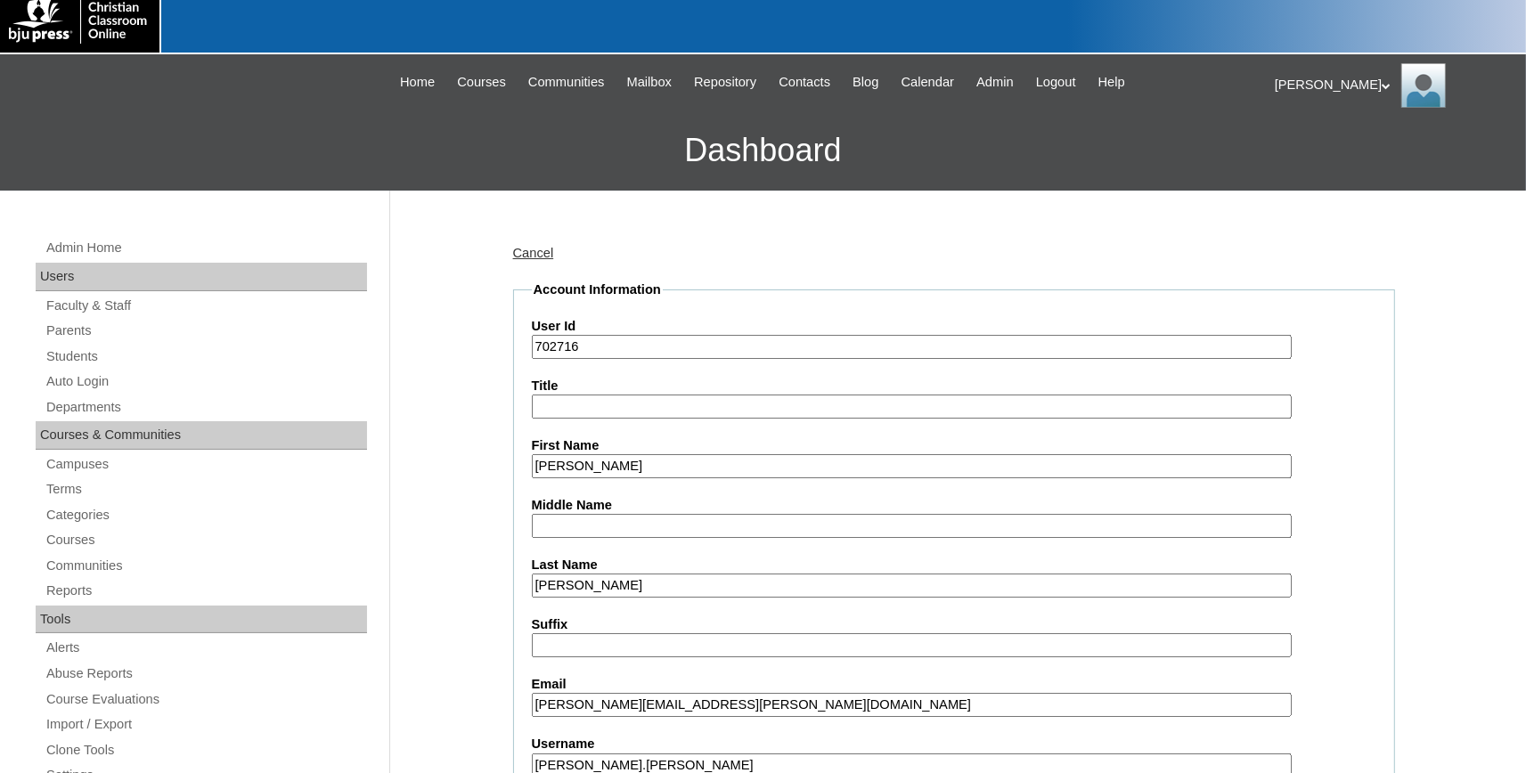
scroll to position [0, 0]
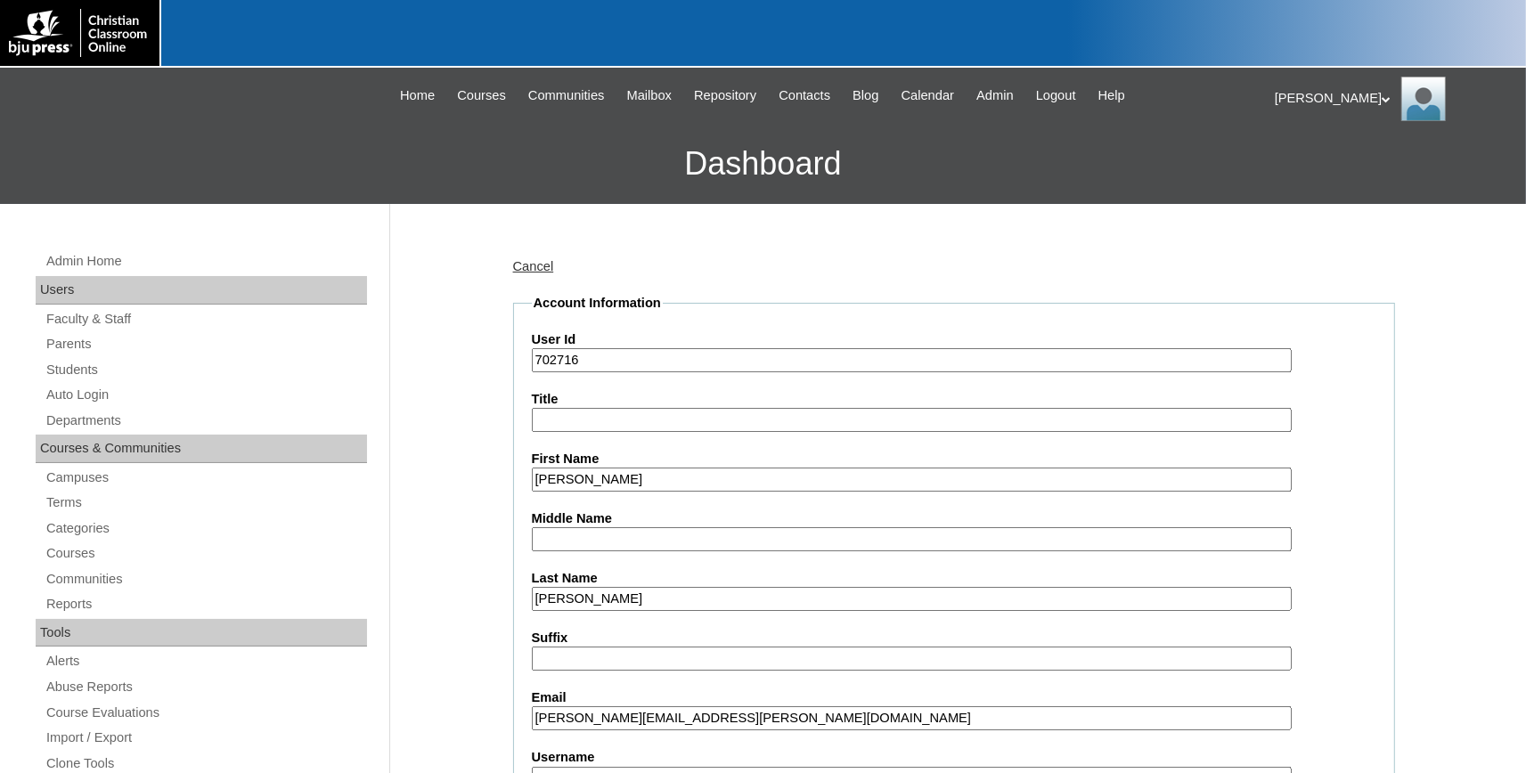
drag, startPoint x: 593, startPoint y: 361, endPoint x: 489, endPoint y: 361, distance: 104.3
click at [532, 361] on input "702716" at bounding box center [912, 360] width 760 height 24
click at [84, 369] on link "Students" at bounding box center [206, 370] width 323 height 22
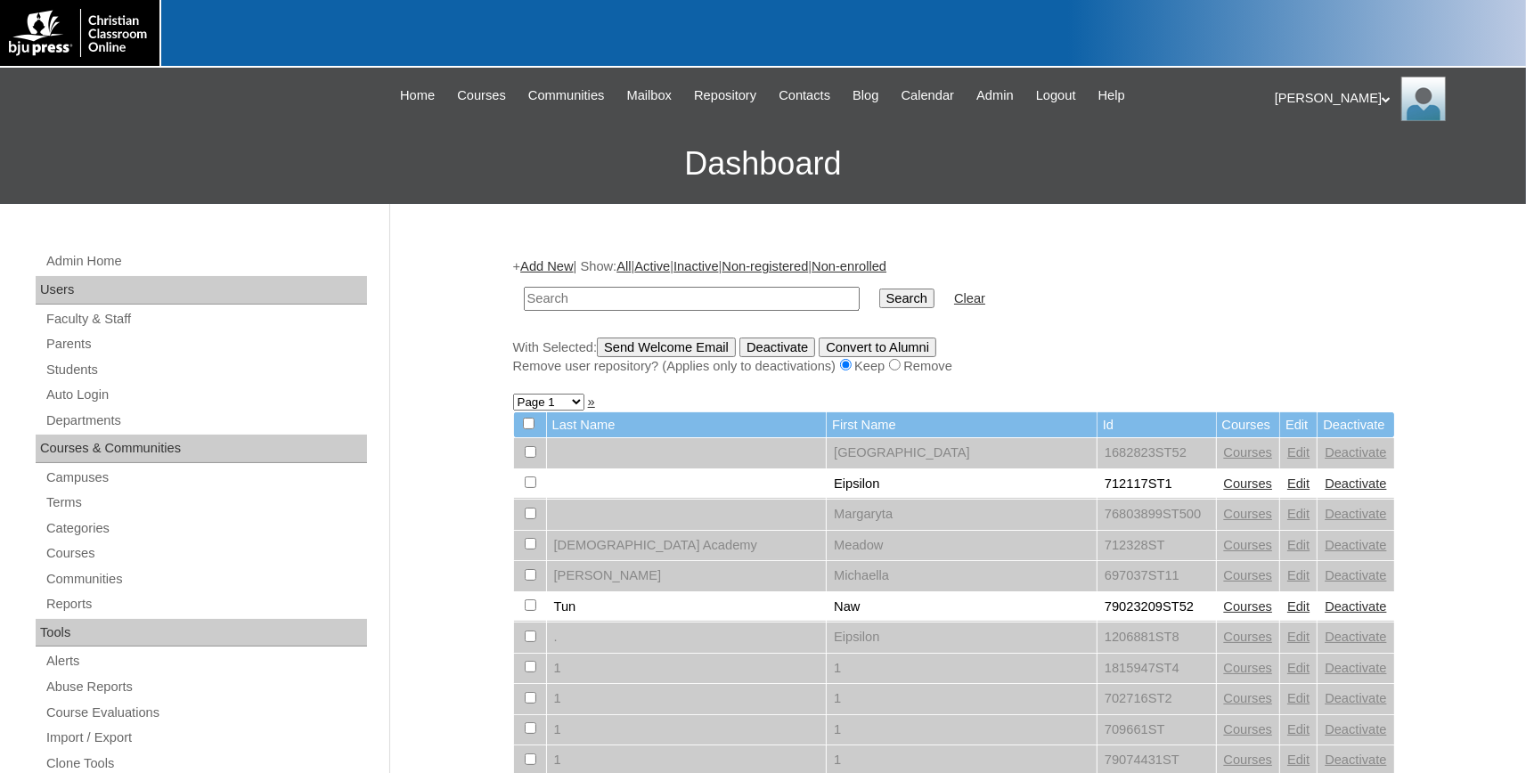
click at [577, 301] on input "text" at bounding box center [692, 299] width 336 height 24
type input "702716"
drag, startPoint x: 869, startPoint y: 302, endPoint x: 1072, endPoint y: 323, distance: 204.3
click at [880, 302] on input "Search" at bounding box center [907, 299] width 55 height 20
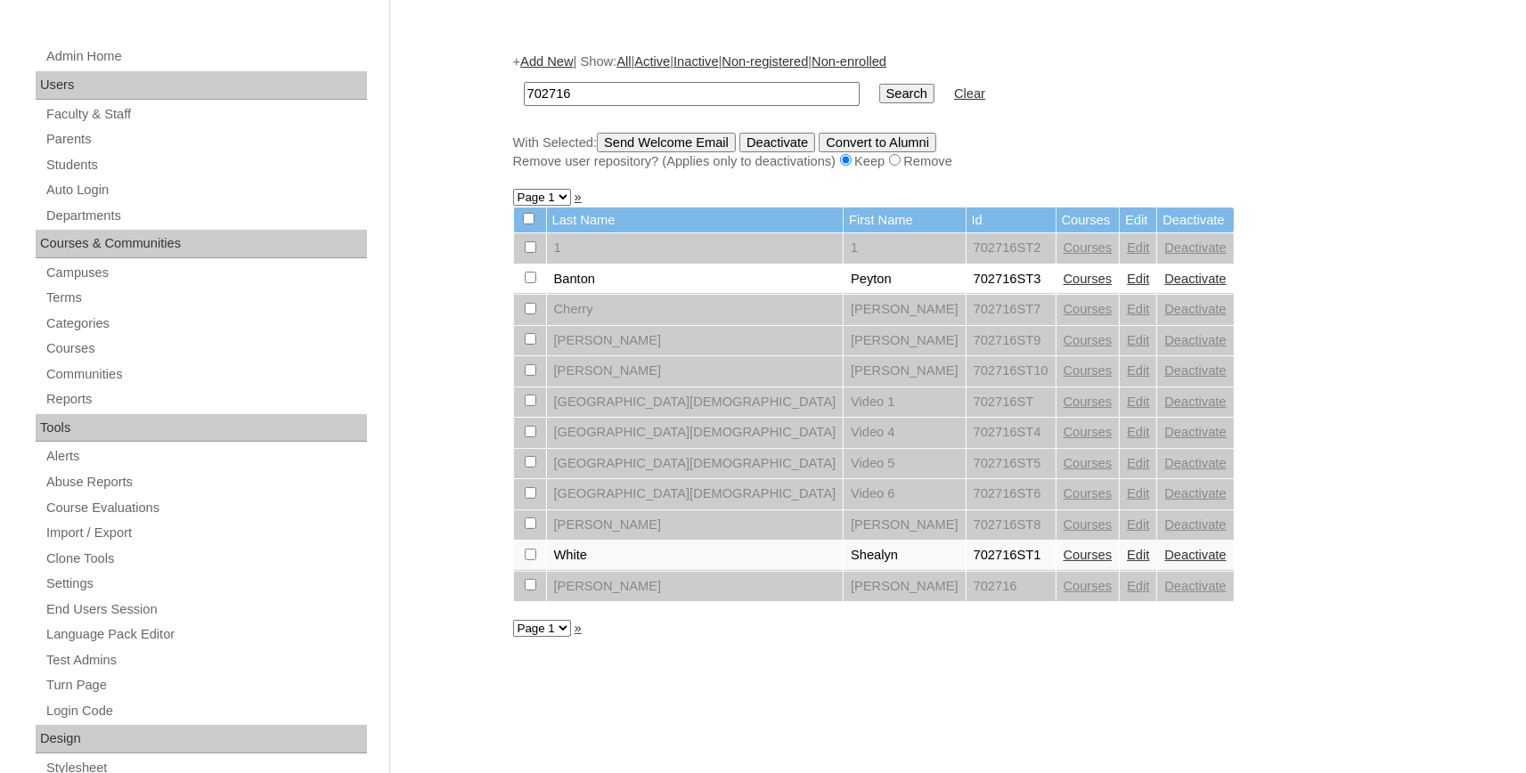
scroll to position [294, 0]
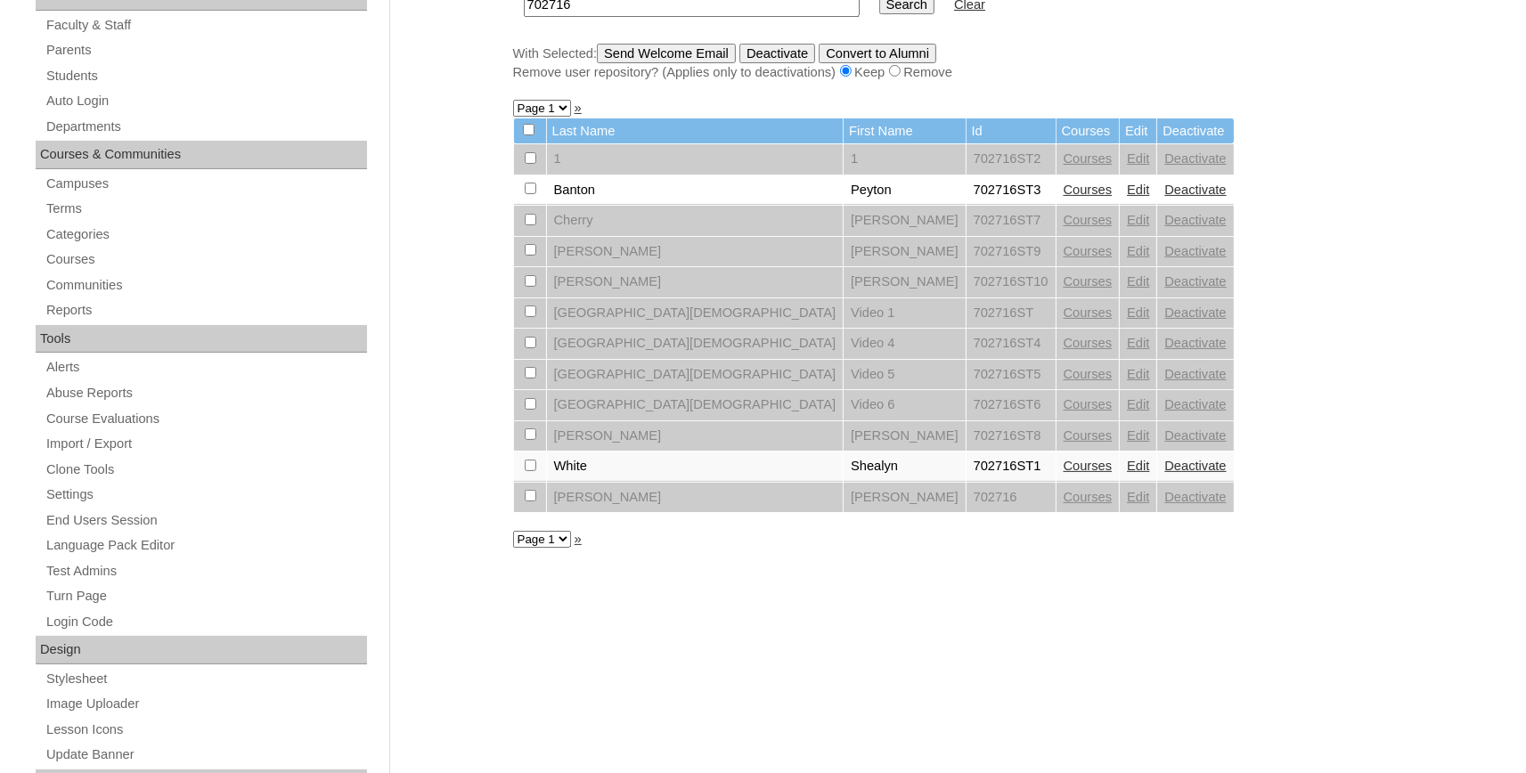
click at [1029, 505] on table "Last Name First Name Id Courses Edit Deactivate 1 1 702716ST2 Courses Edit Deac…" at bounding box center [874, 316] width 722 height 397
click at [1127, 501] on link "Edit" at bounding box center [1138, 497] width 22 height 14
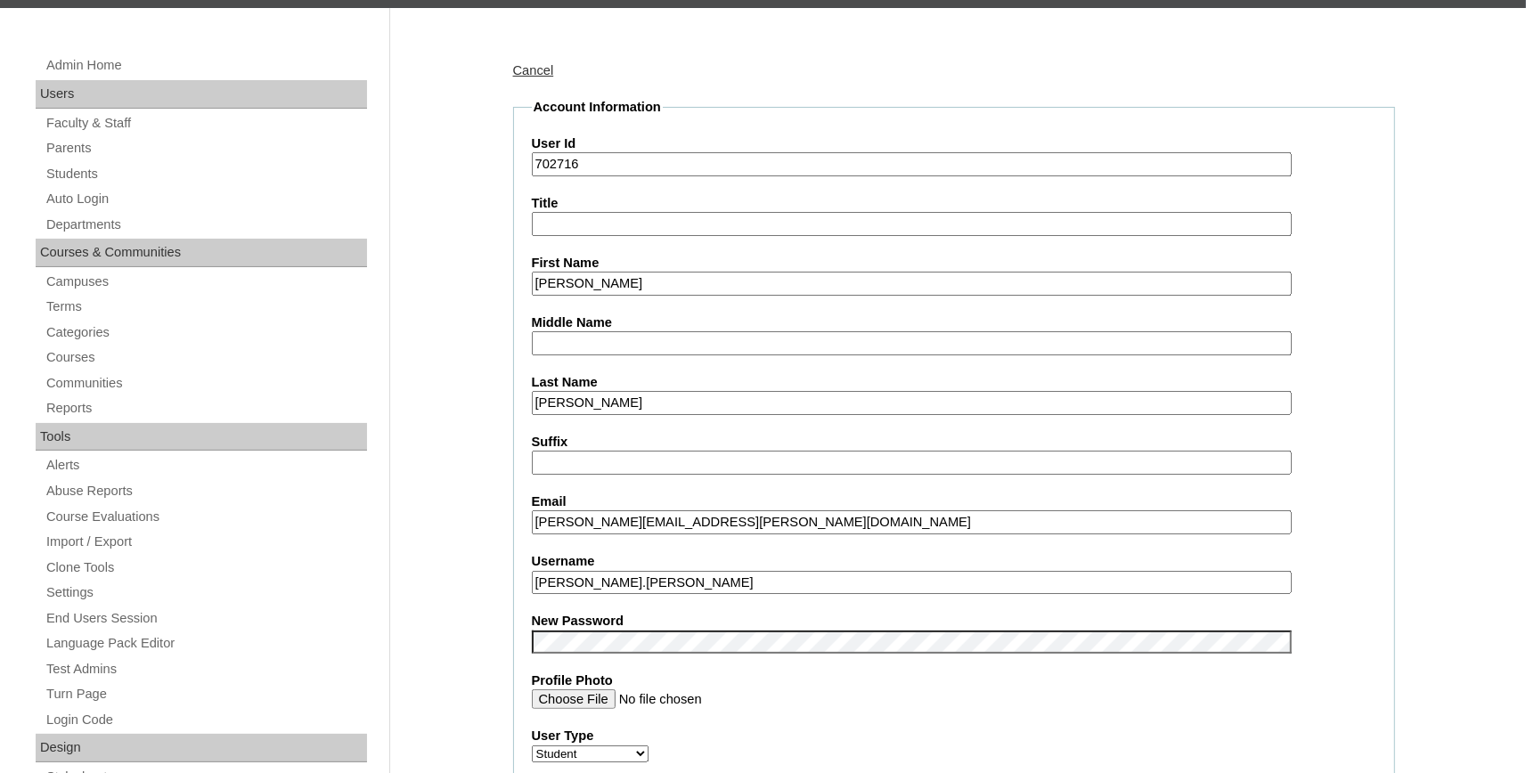
drag, startPoint x: 601, startPoint y: 160, endPoint x: 407, endPoint y: 159, distance: 193.4
click at [532, 159] on input "702716" at bounding box center [912, 164] width 760 height 24
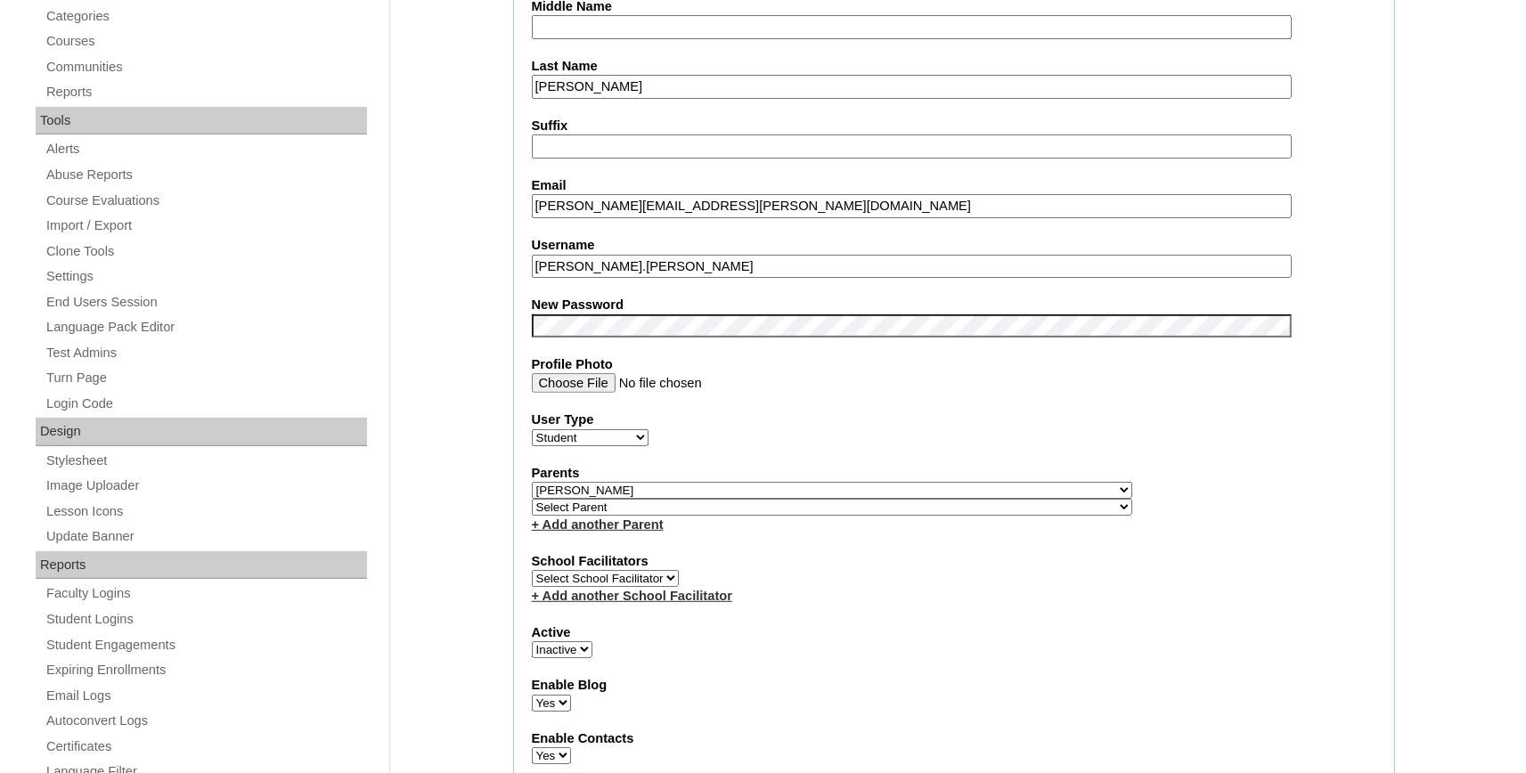
scroll to position [588, 0]
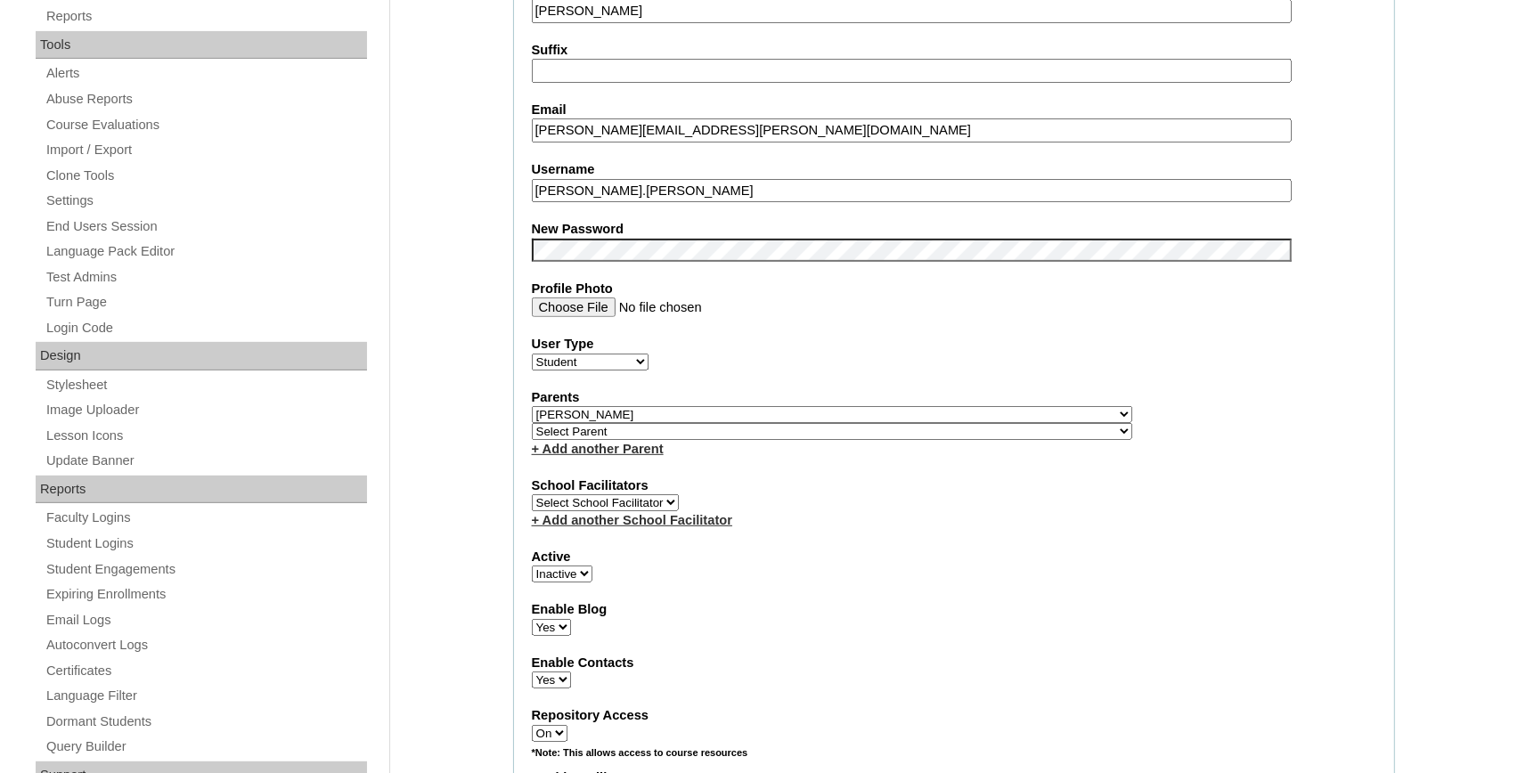
type input "708162ST2501"
click at [532, 566] on select "Active Inactive" at bounding box center [562, 574] width 61 height 17
select select "1"
click option "Active" at bounding box center [0, 0] width 0 height 0
drag, startPoint x: 623, startPoint y: 190, endPoint x: 491, endPoint y: 195, distance: 132.0
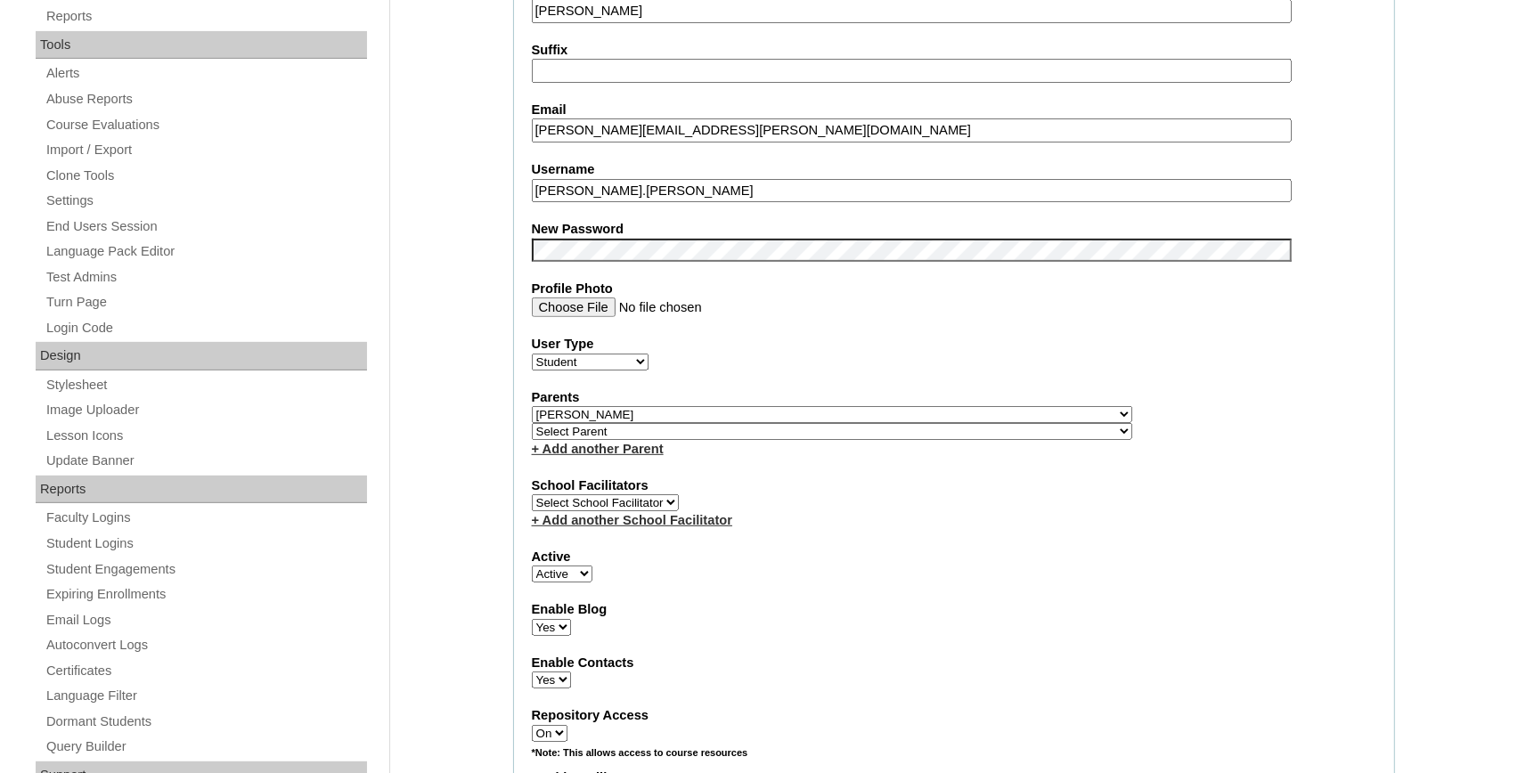
click at [532, 195] on input "joshua.wilson" at bounding box center [912, 191] width 760 height 24
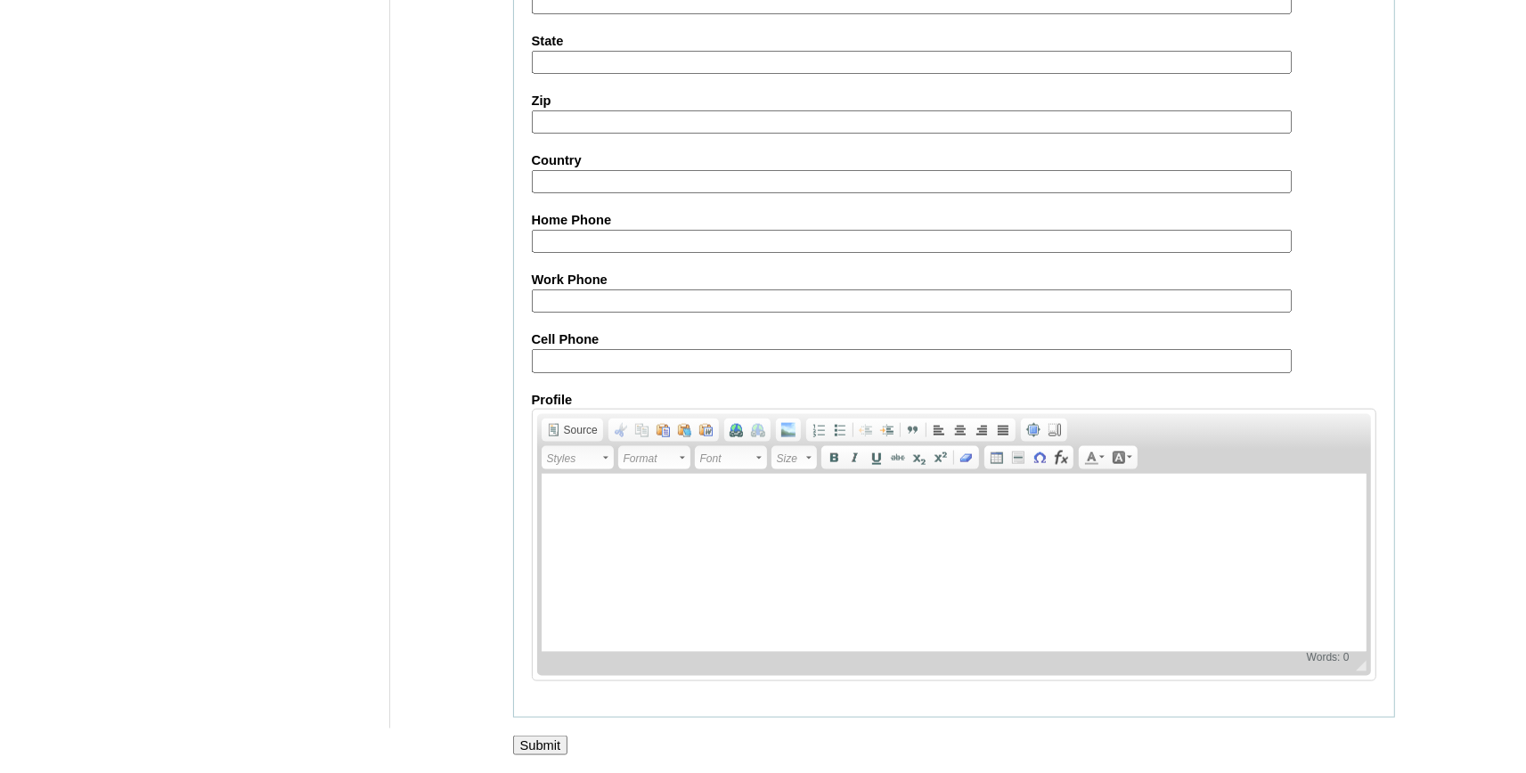
scroll to position [1964, 0]
drag, startPoint x: 551, startPoint y: 749, endPoint x: 623, endPoint y: 667, distance: 109.9
click at [551, 748] on input "Submit" at bounding box center [540, 745] width 55 height 20
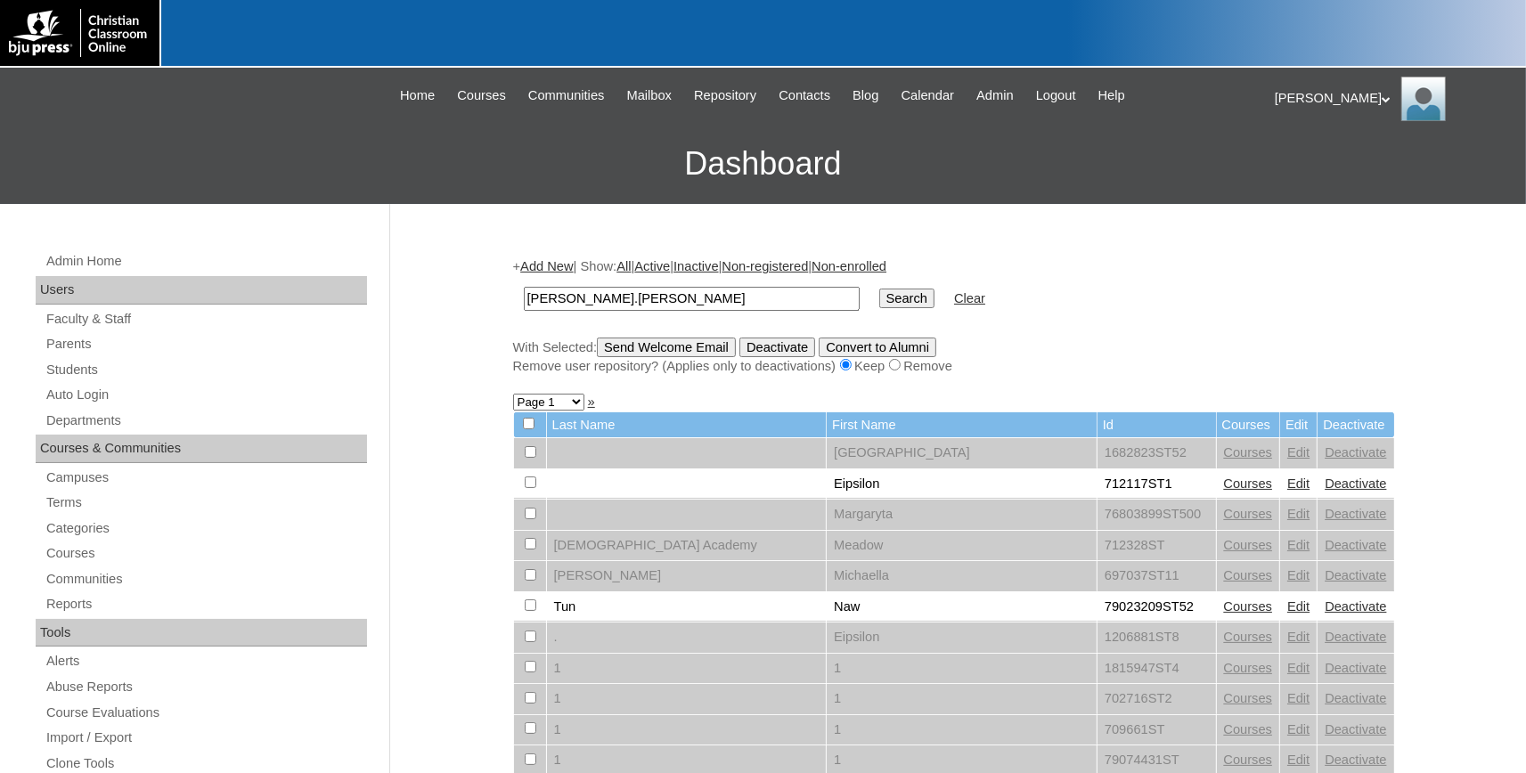
type input "[PERSON_NAME].[PERSON_NAME]"
click at [880, 299] on input "Search" at bounding box center [907, 299] width 55 height 20
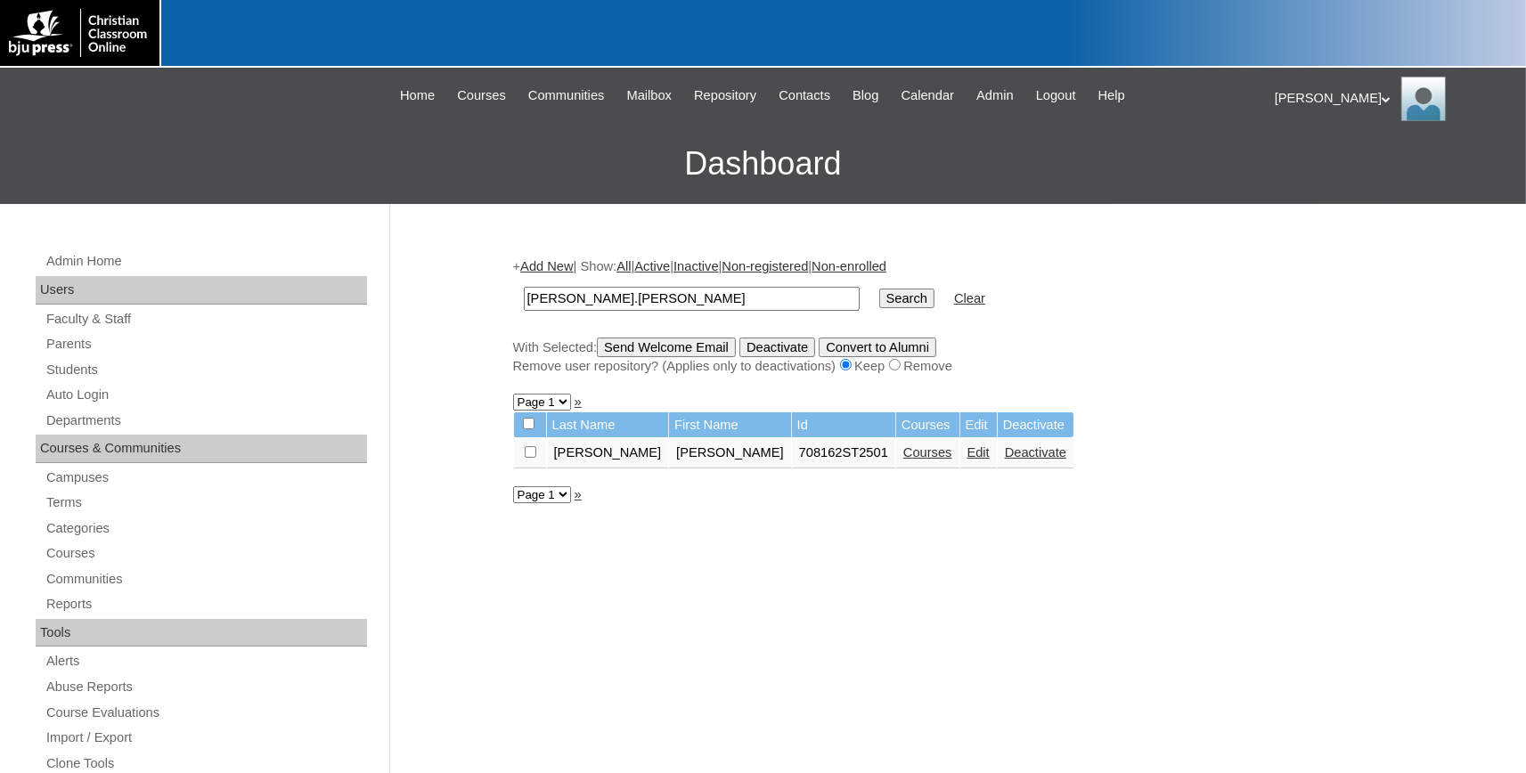
click at [1304, 101] on div "[PERSON_NAME] My Profile My Settings Logout" at bounding box center [1391, 99] width 233 height 45
click at [1320, 172] on span "Logout" at bounding box center [1307, 166] width 36 height 13
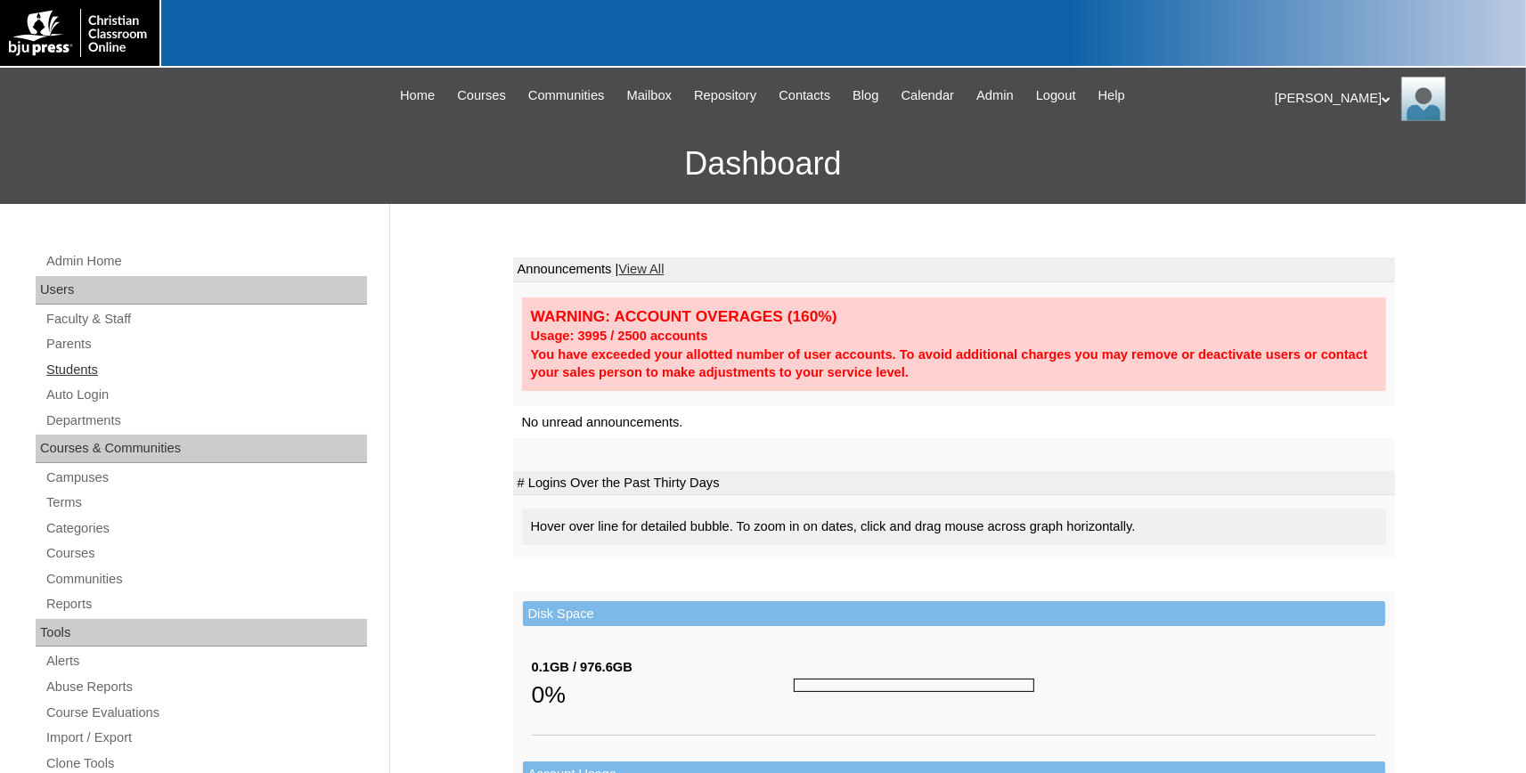
click at [77, 372] on link "Students" at bounding box center [206, 370] width 323 height 22
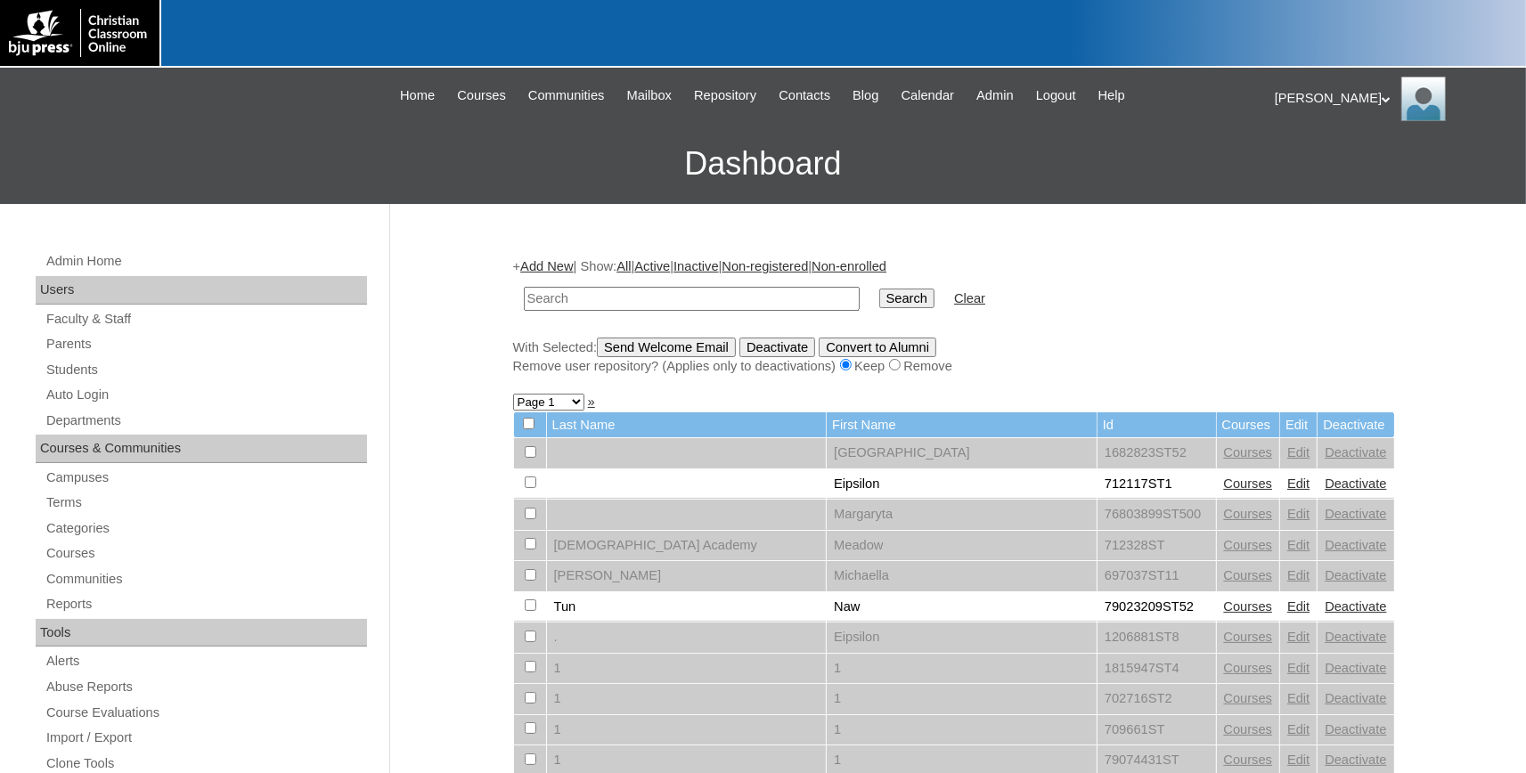
click at [642, 304] on input "text" at bounding box center [692, 299] width 336 height 24
type input "708162"
click at [880, 289] on input "Search" at bounding box center [907, 299] width 55 height 20
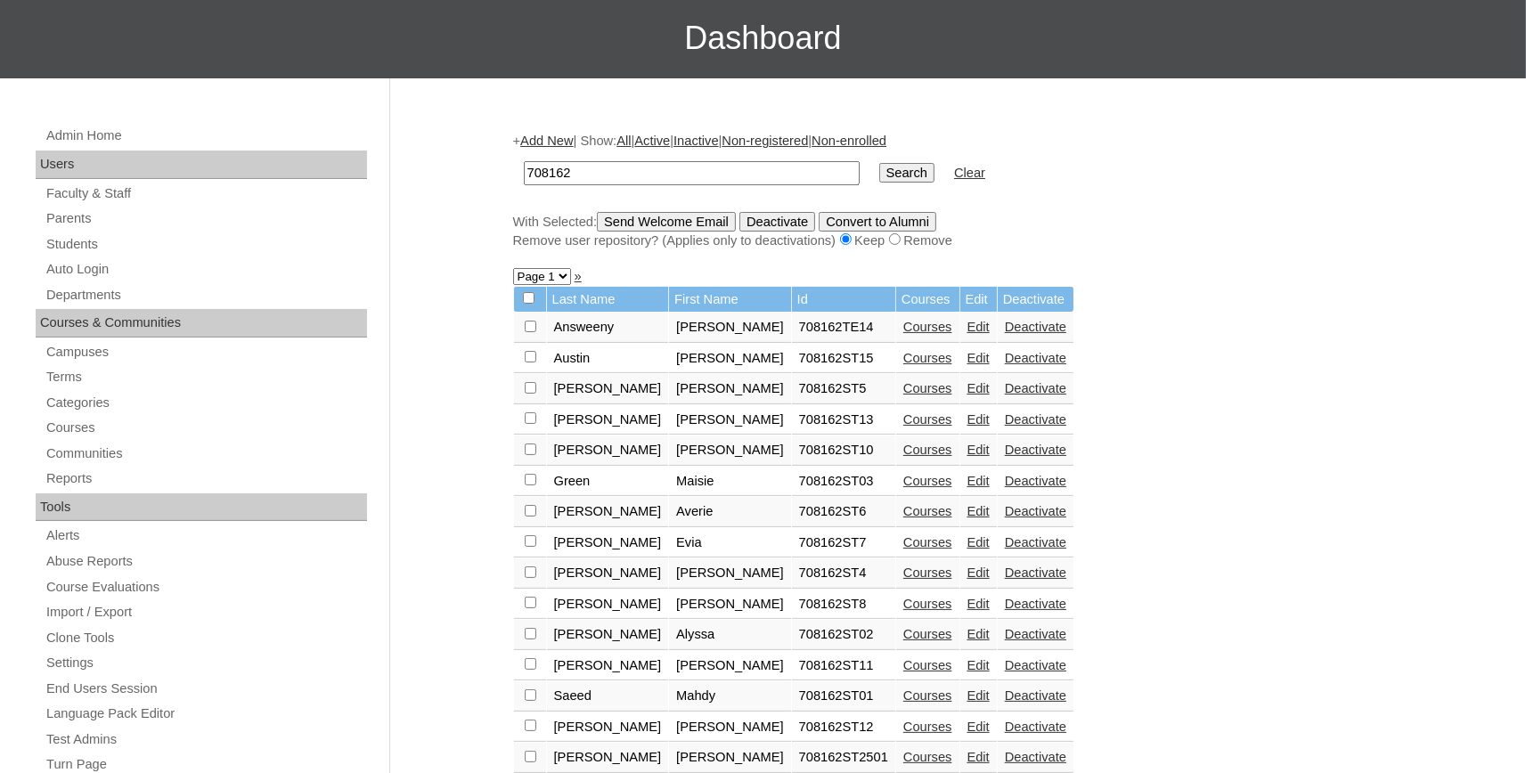
scroll to position [392, 0]
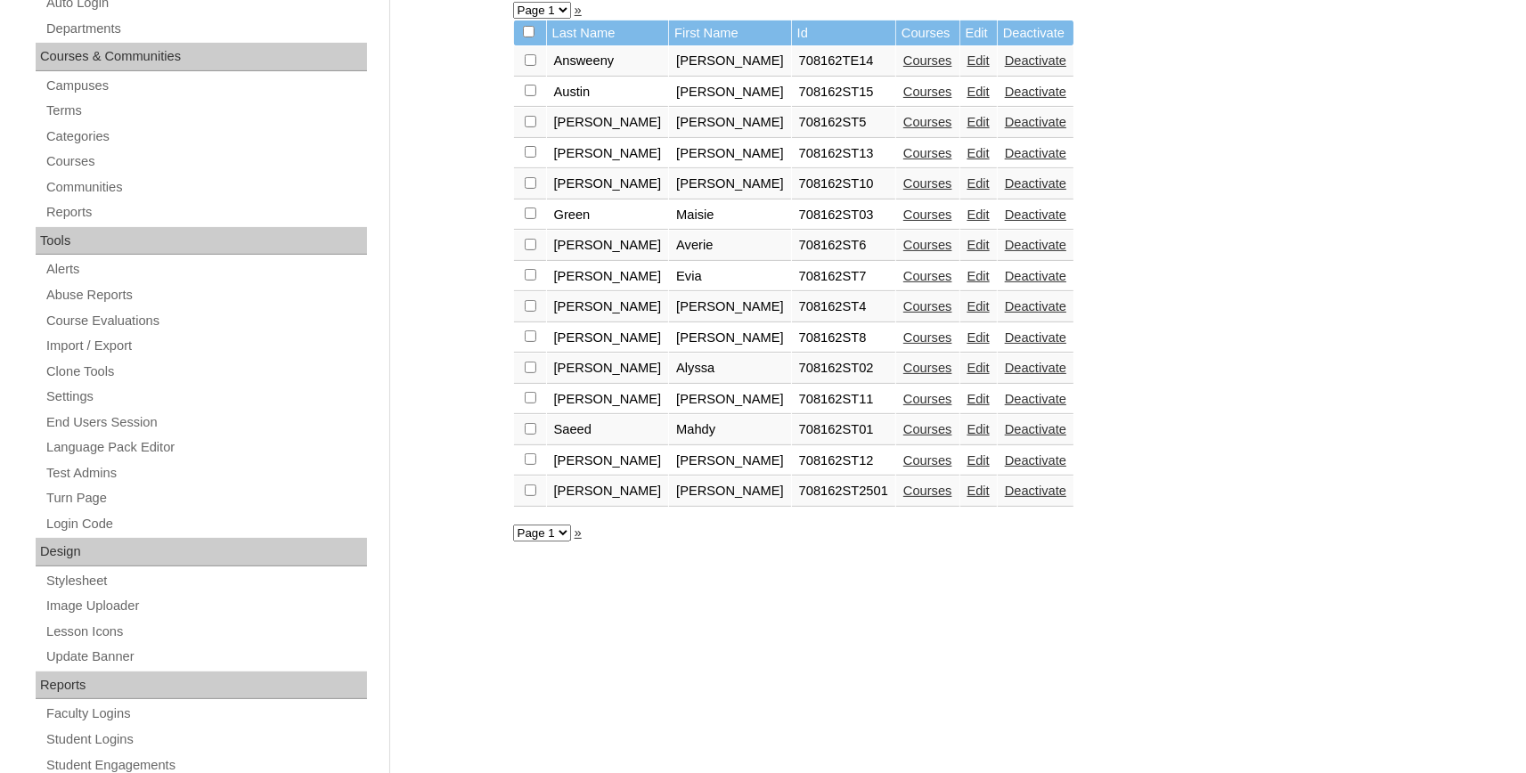
click at [904, 498] on link "Courses" at bounding box center [928, 491] width 49 height 14
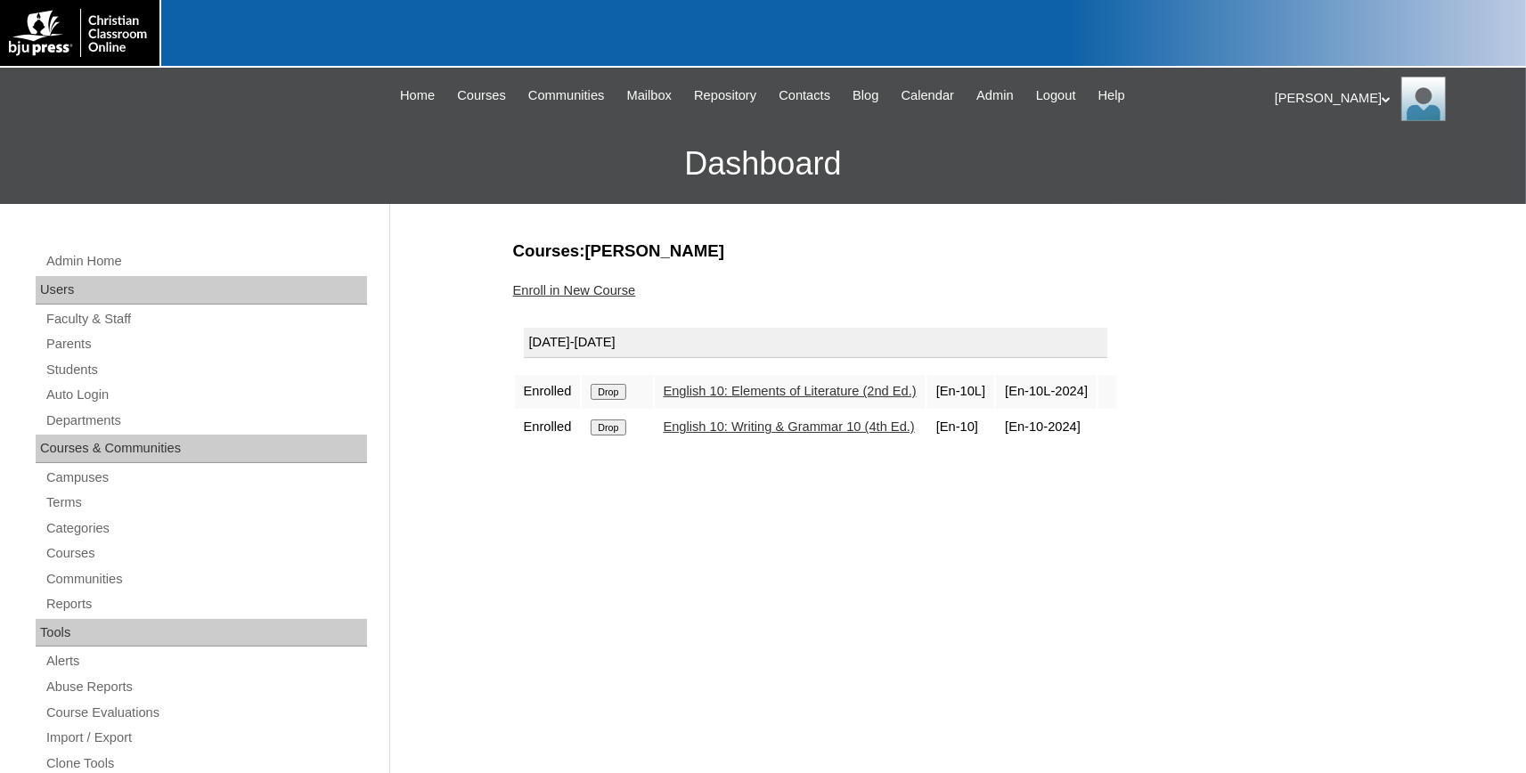
click at [577, 286] on link "Enroll in New Course" at bounding box center [574, 290] width 123 height 14
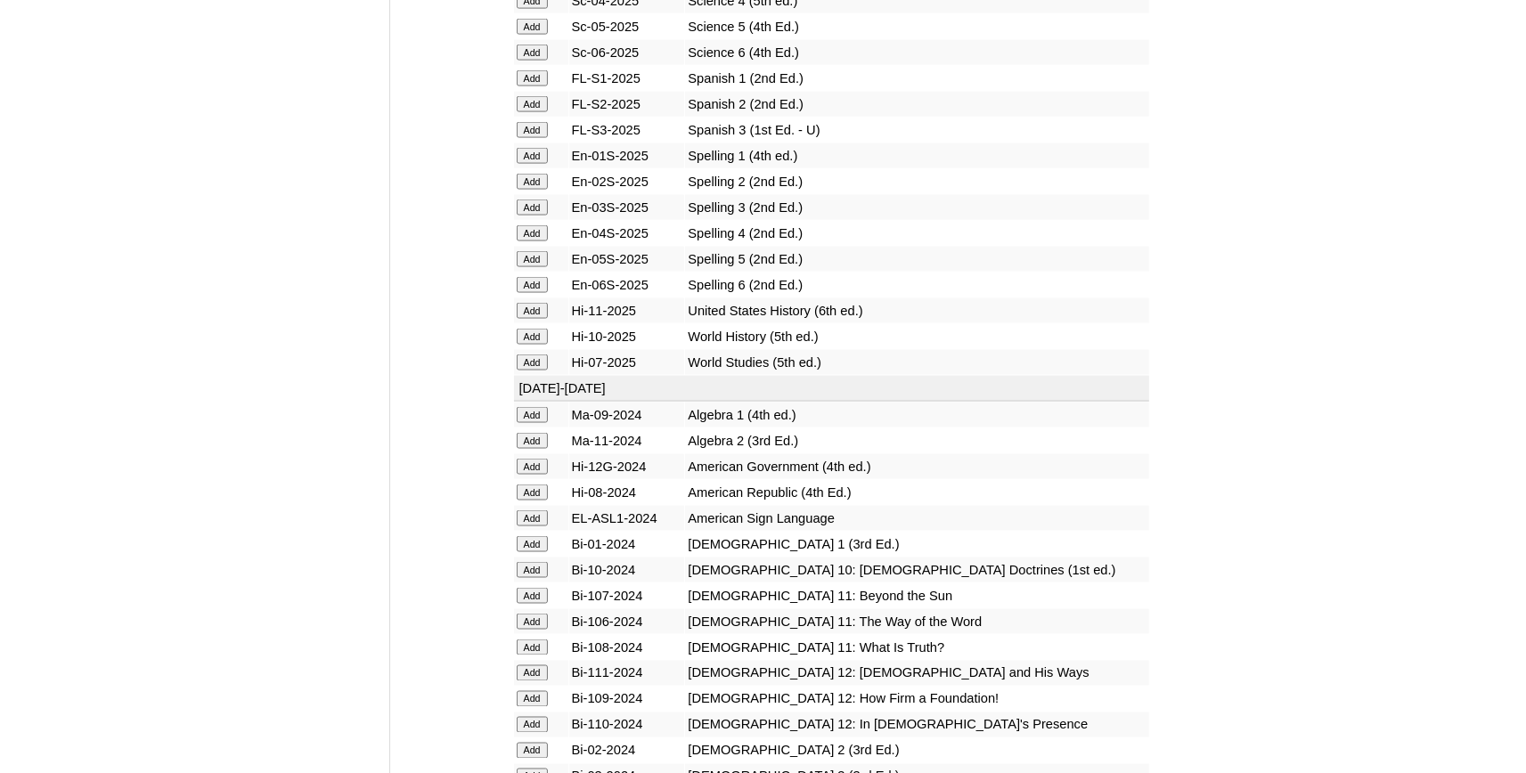
scroll to position [2255, 0]
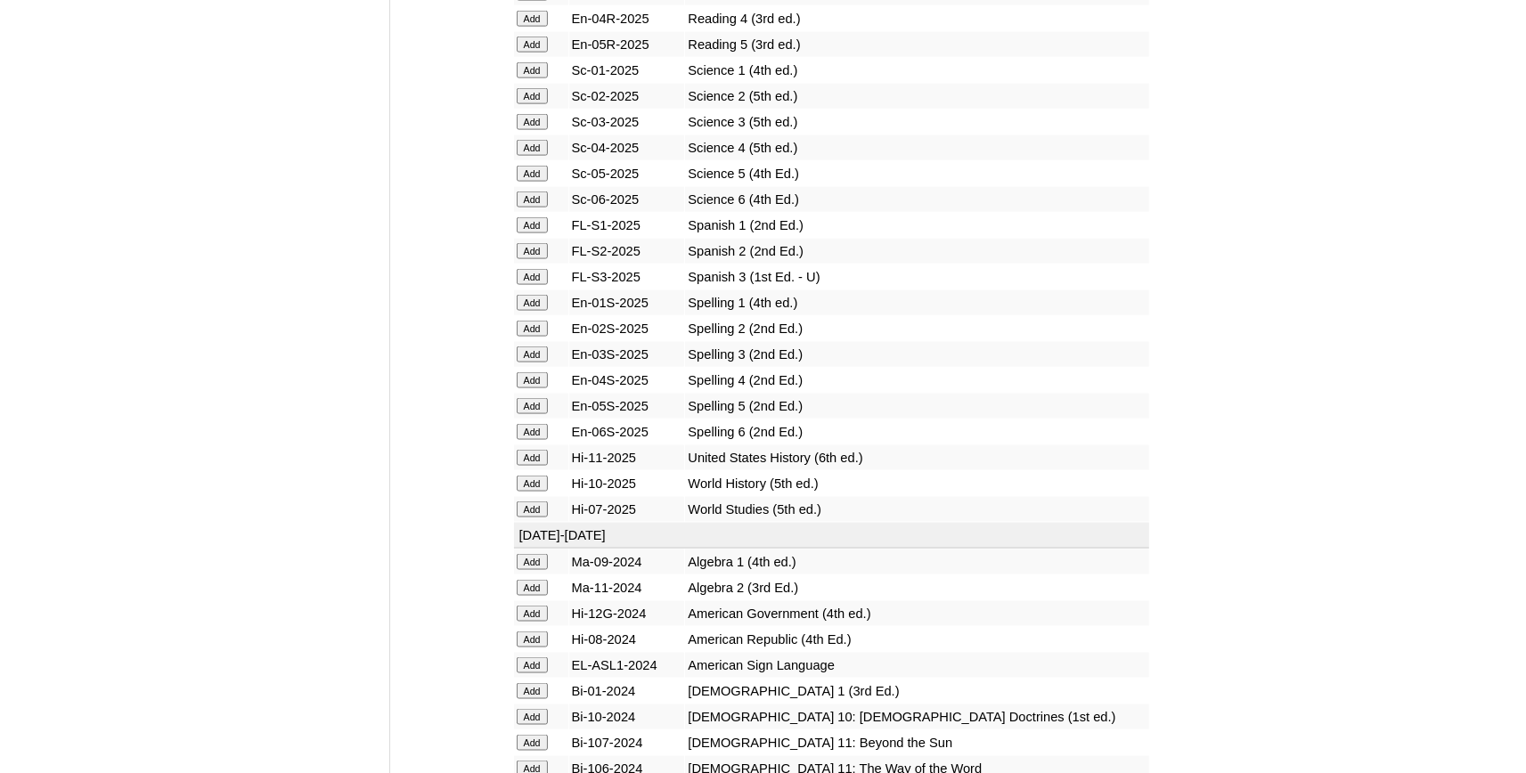
click at [523, 492] on input "Add" at bounding box center [532, 484] width 31 height 16
